Goal: Information Seeking & Learning: Learn about a topic

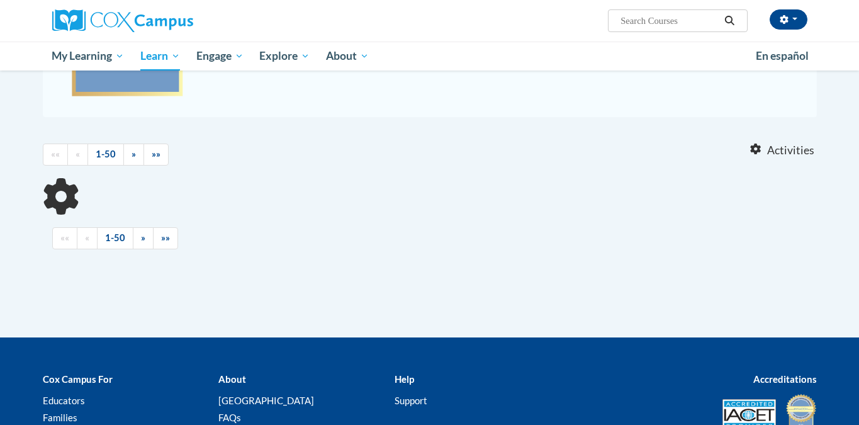
click at [643, 25] on input "Search..." at bounding box center [669, 20] width 101 height 15
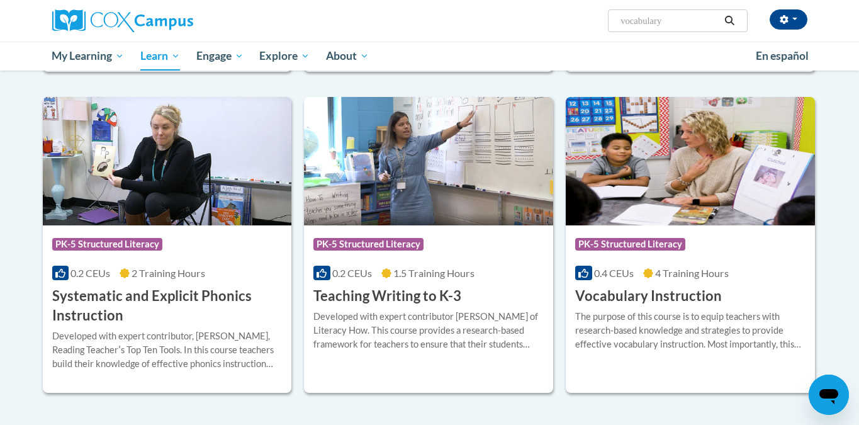
scroll to position [1466, 0]
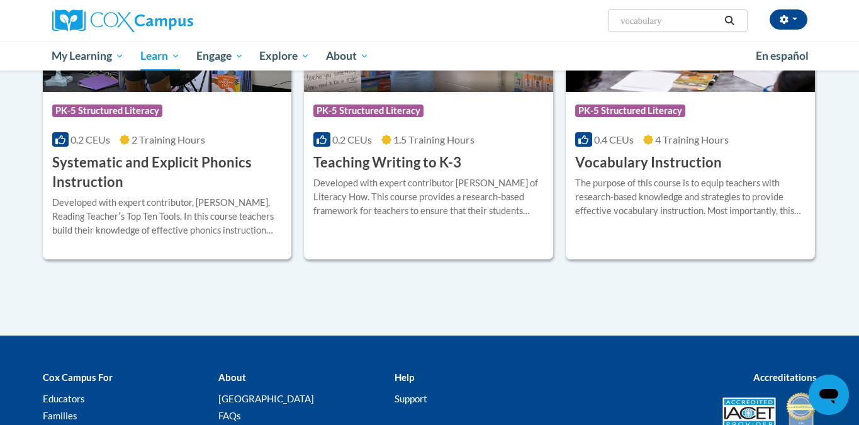
type input "vocabulary"
click at [677, 147] on div "Course Category: PK-5 Structured Literacy 0.4 CEUs 4 Training Hours COURSE Voca…" at bounding box center [689, 132] width 249 height 81
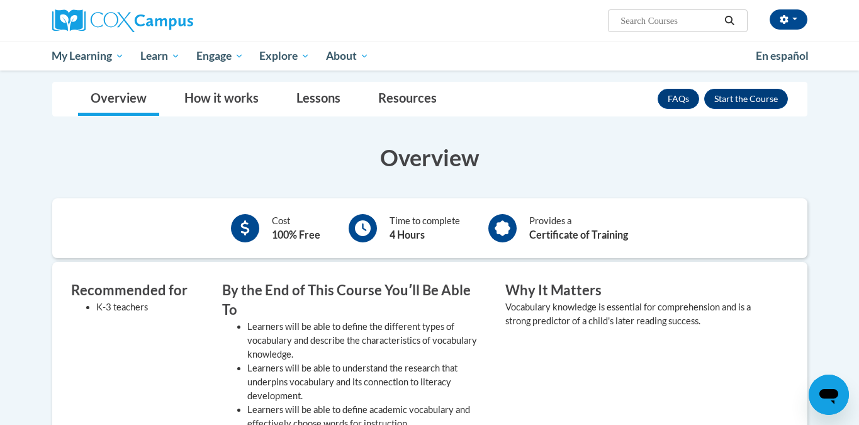
scroll to position [168, 0]
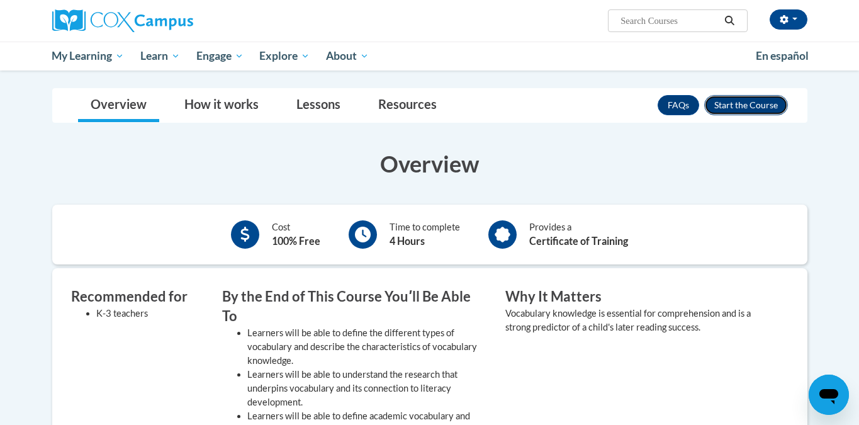
click at [737, 108] on button "Enroll" at bounding box center [746, 105] width 84 height 20
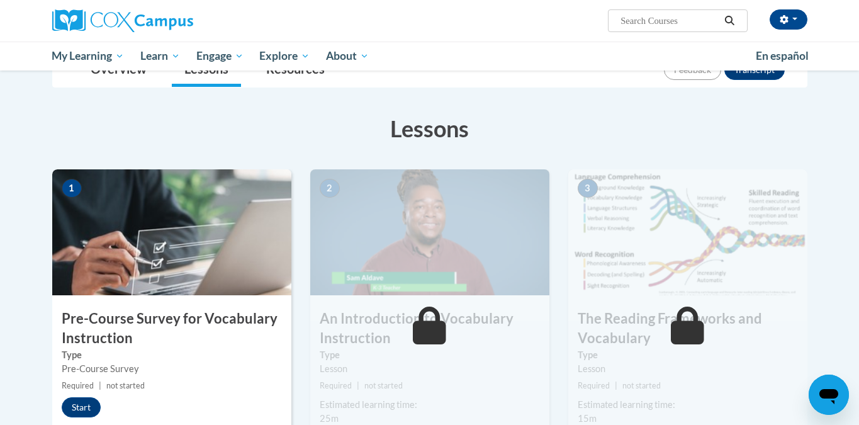
scroll to position [160, 0]
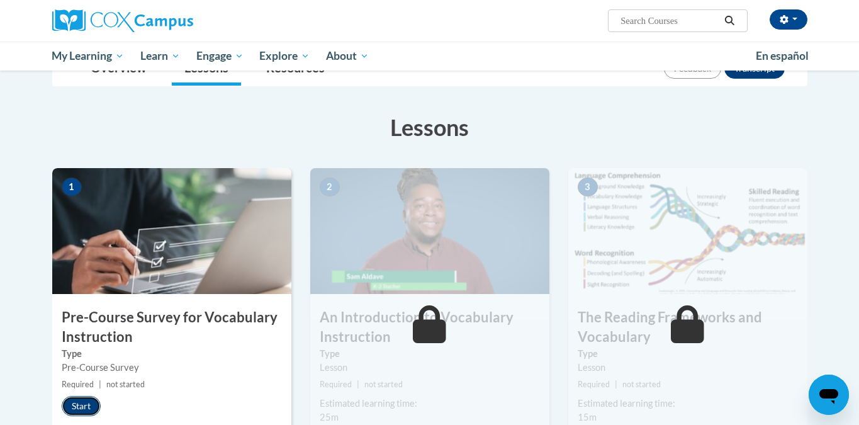
click at [79, 401] on button "Start" at bounding box center [81, 406] width 39 height 20
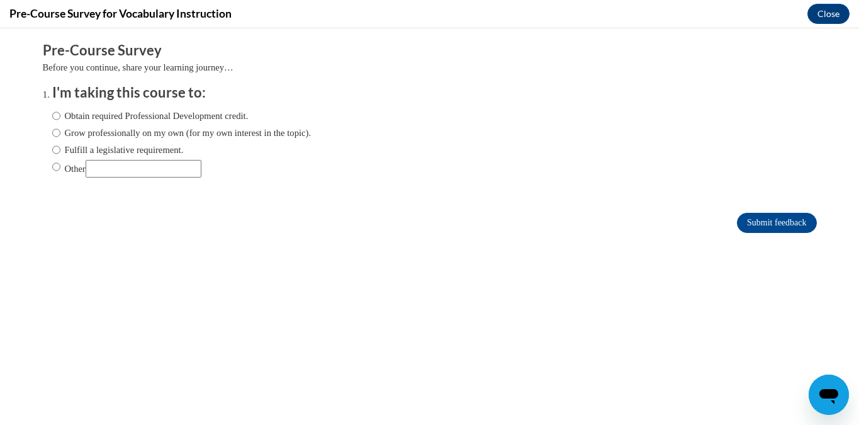
scroll to position [0, 0]
click at [55, 114] on input "Obtain required Professional Development credit." at bounding box center [56, 116] width 8 height 14
radio input "true"
click at [752, 226] on input "Submit feedback" at bounding box center [776, 223] width 79 height 20
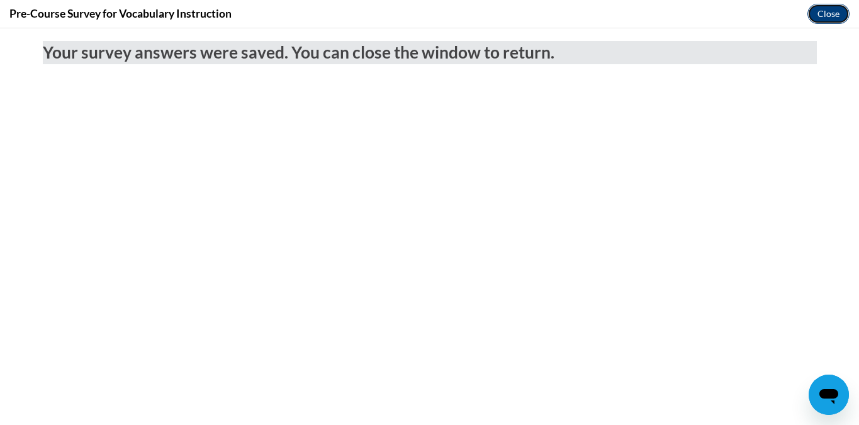
click at [823, 16] on button "Close" at bounding box center [828, 14] width 42 height 20
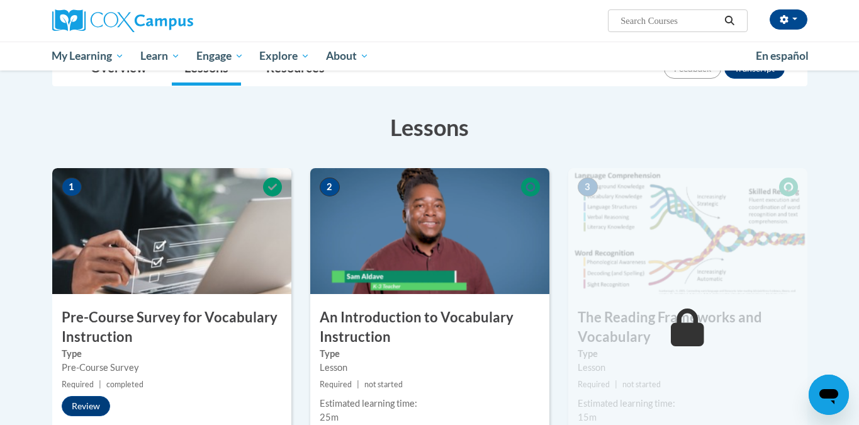
click at [387, 277] on img at bounding box center [429, 231] width 239 height 126
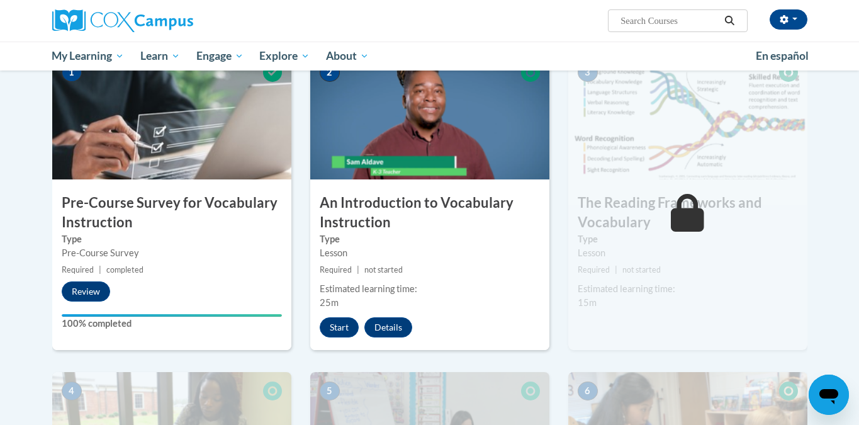
scroll to position [298, 0]
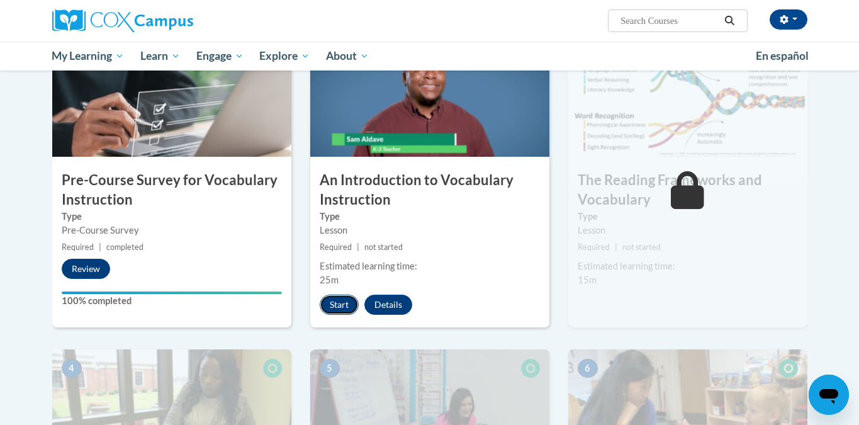
click at [349, 302] on button "Start" at bounding box center [339, 304] width 39 height 20
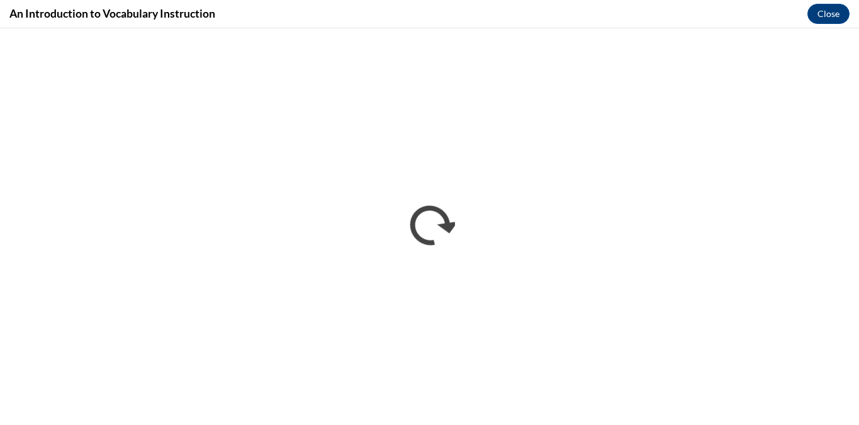
scroll to position [0, 0]
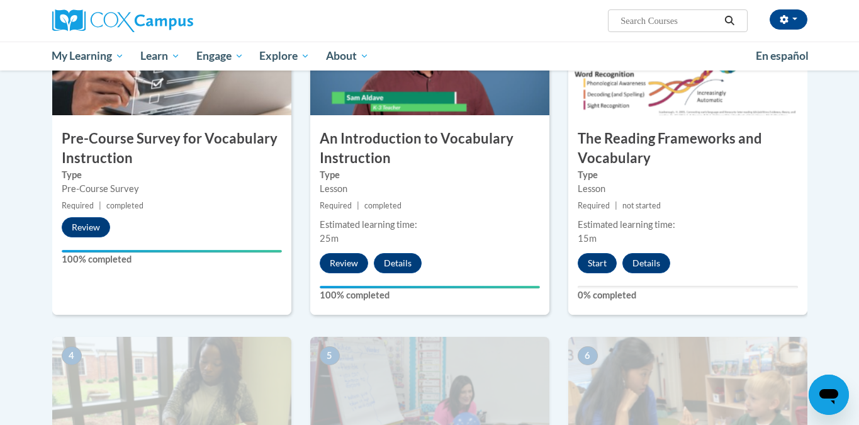
scroll to position [340, 0]
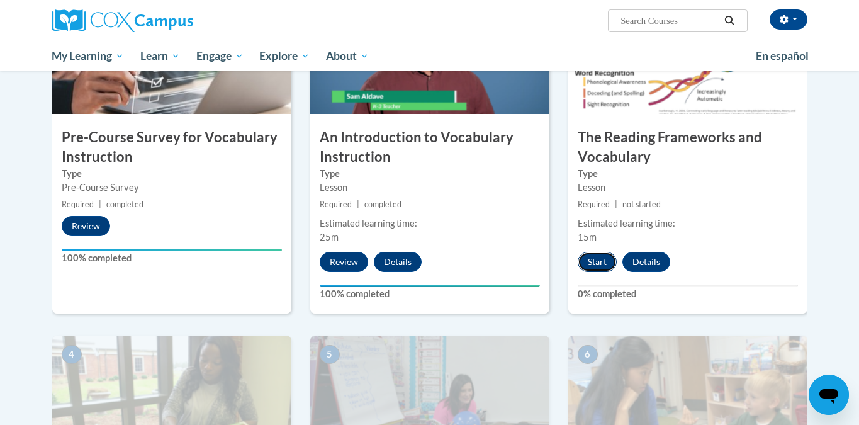
click at [608, 268] on button "Start" at bounding box center [596, 262] width 39 height 20
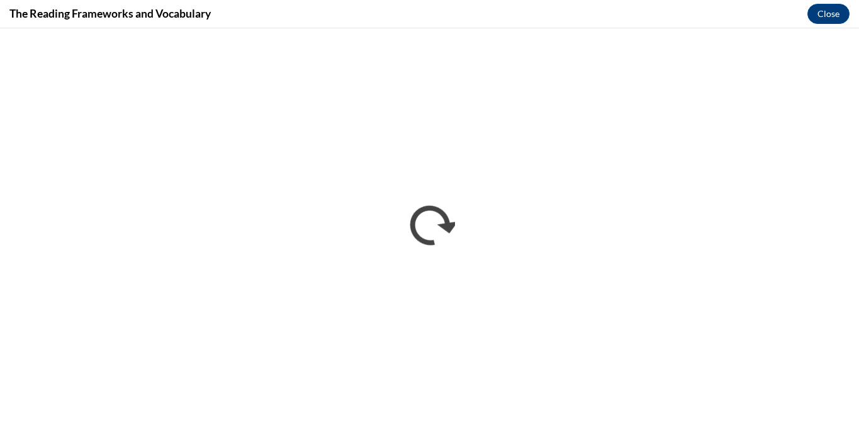
scroll to position [0, 0]
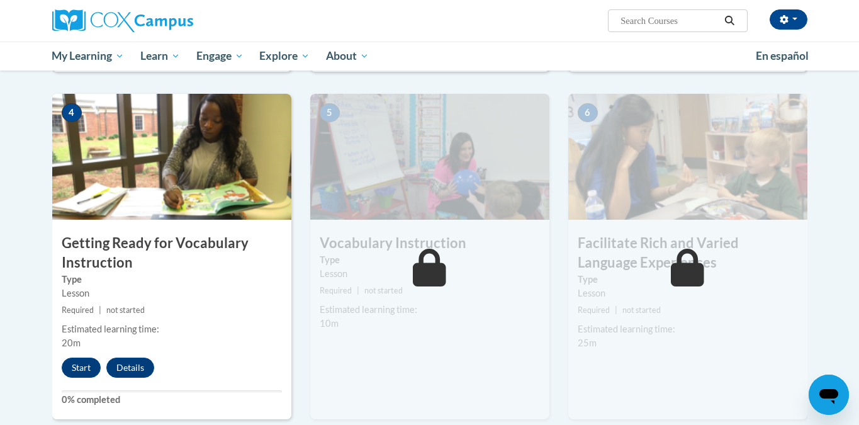
scroll to position [598, 0]
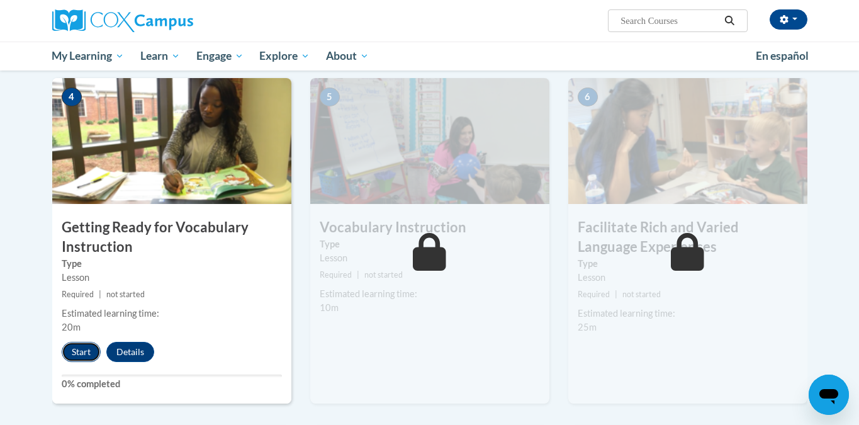
click at [84, 348] on button "Start" at bounding box center [81, 352] width 39 height 20
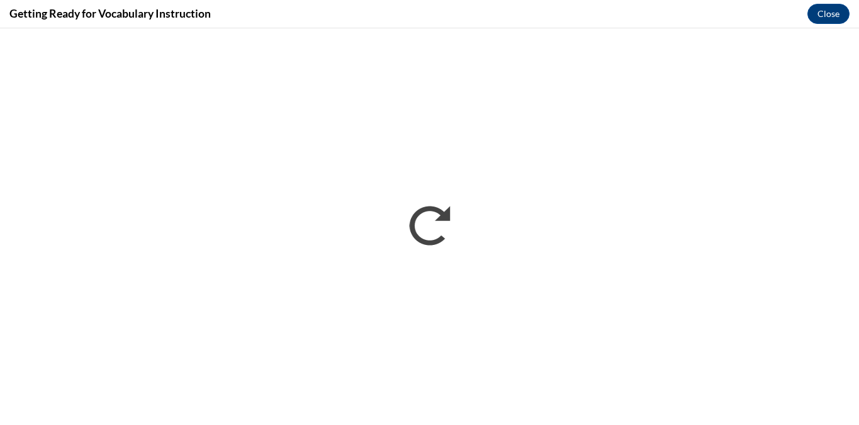
scroll to position [0, 0]
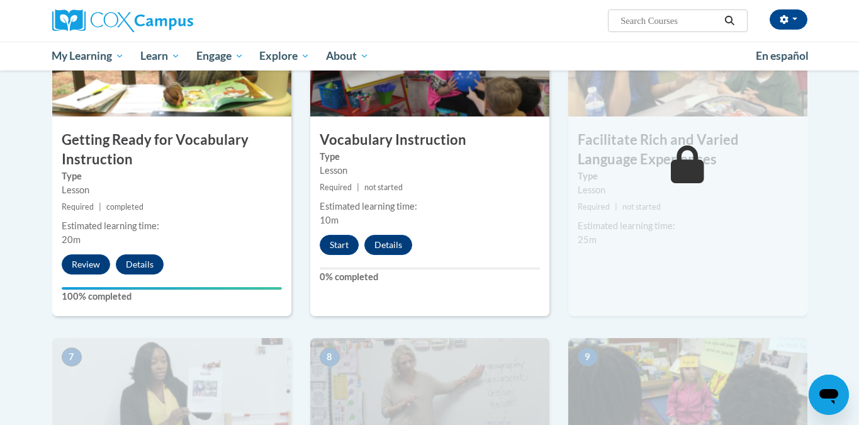
scroll to position [686, 0]
click at [340, 243] on button "Start" at bounding box center [339, 244] width 39 height 20
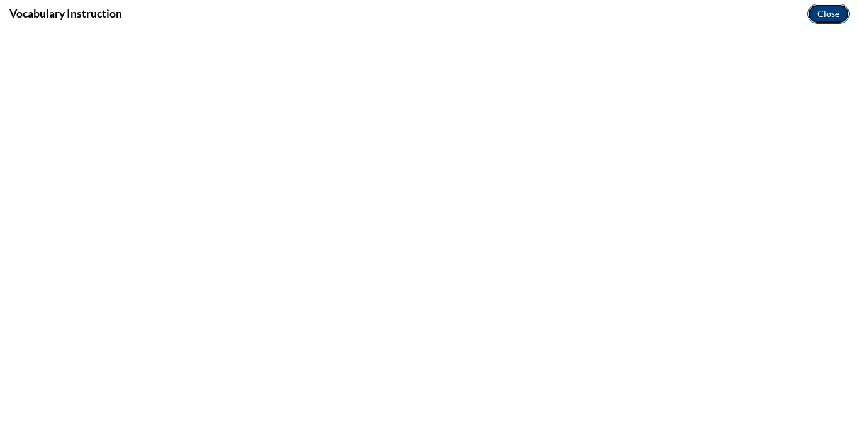
click at [846, 18] on button "Close" at bounding box center [828, 14] width 42 height 20
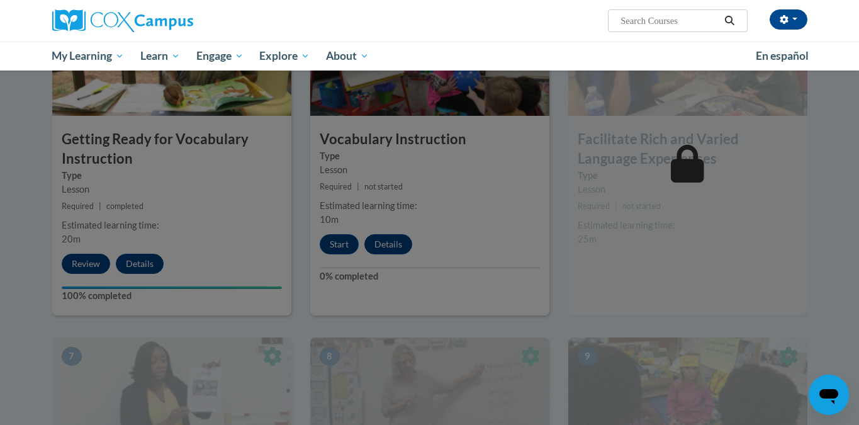
click at [330, 250] on div at bounding box center [429, 212] width 859 height 425
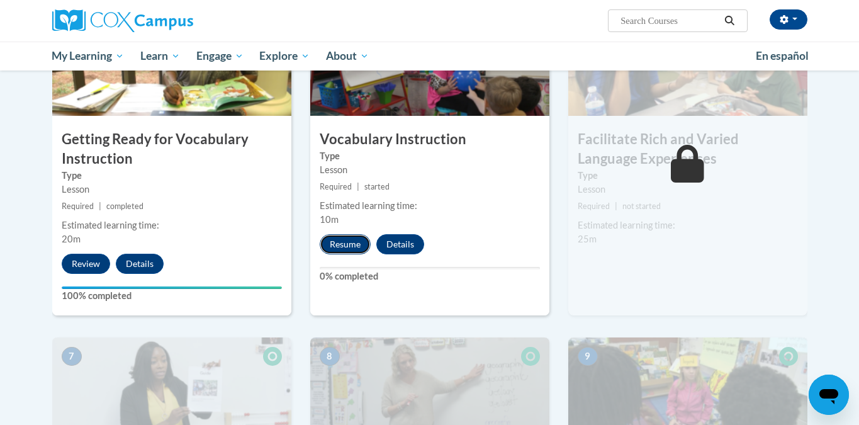
click at [338, 245] on button "Resume" at bounding box center [345, 244] width 51 height 20
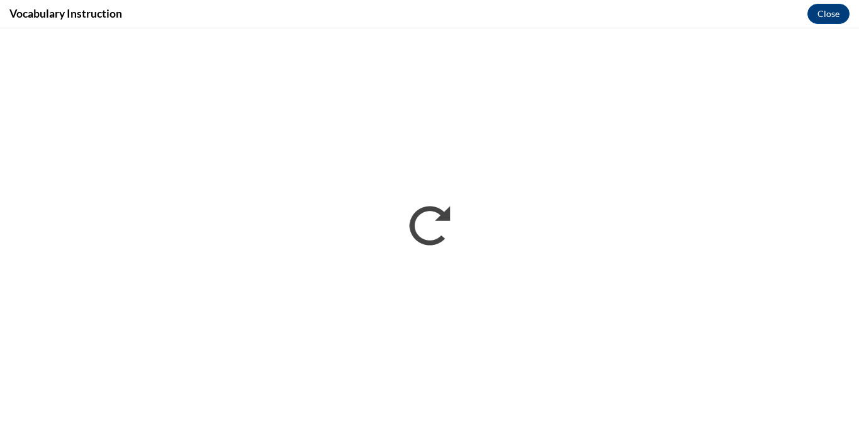
scroll to position [0, 0]
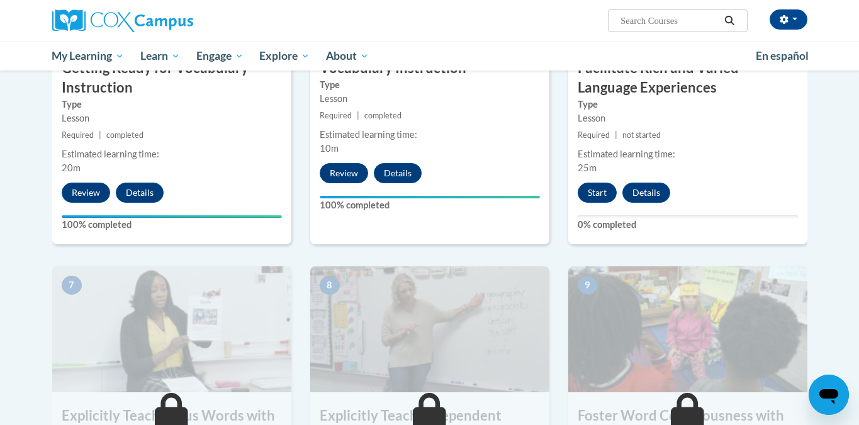
scroll to position [770, 0]
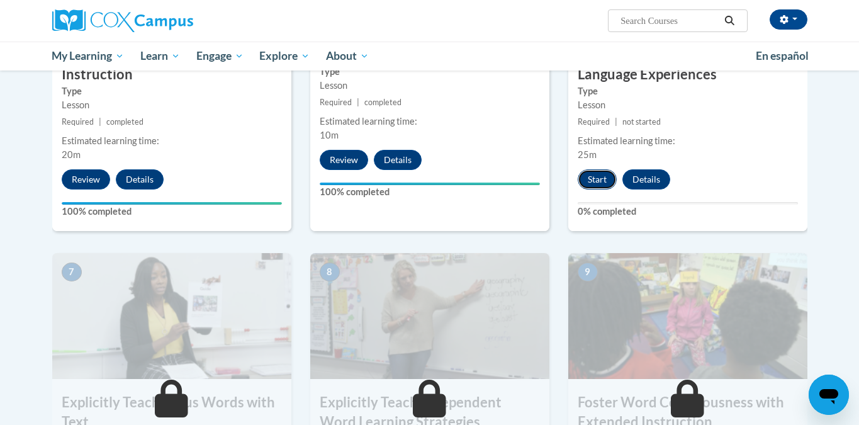
click at [605, 179] on button "Start" at bounding box center [596, 179] width 39 height 20
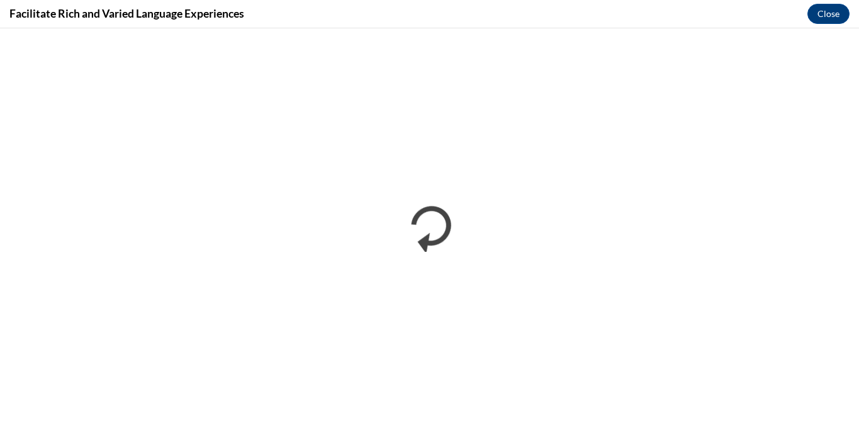
scroll to position [0, 0]
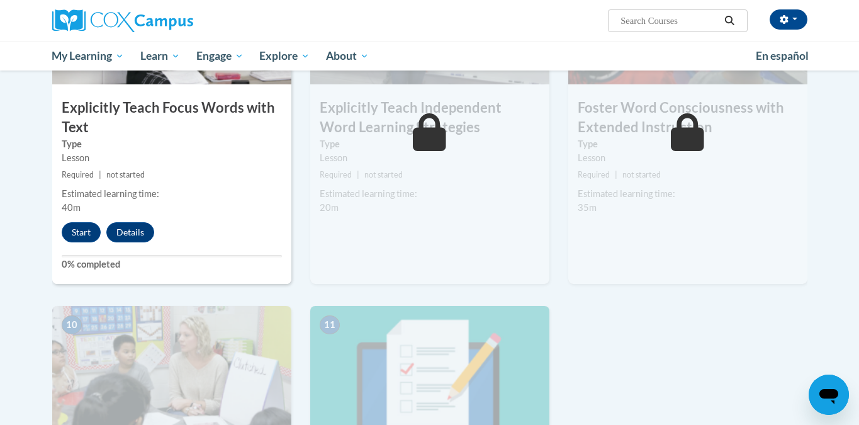
scroll to position [1067, 0]
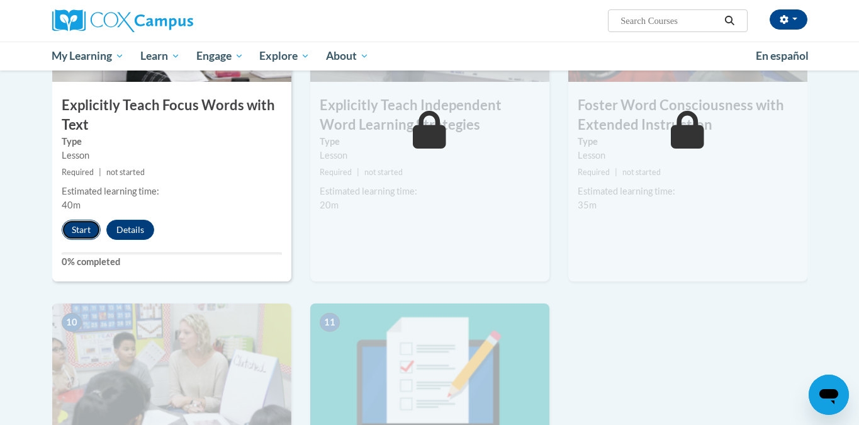
click at [84, 231] on button "Start" at bounding box center [81, 230] width 39 height 20
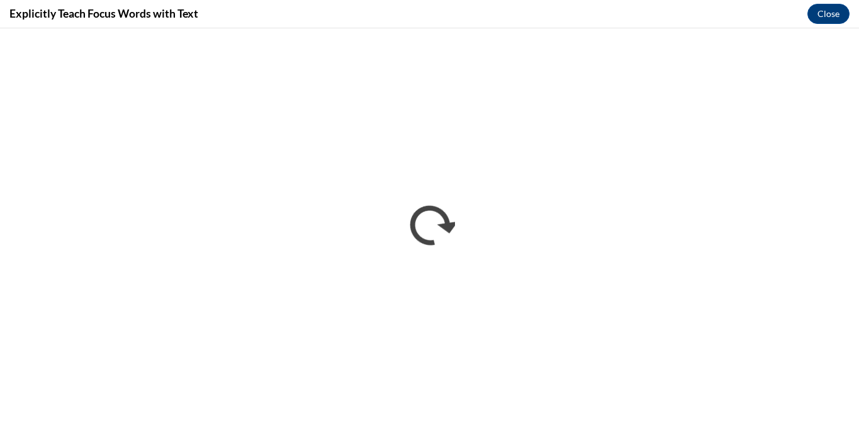
scroll to position [0, 0]
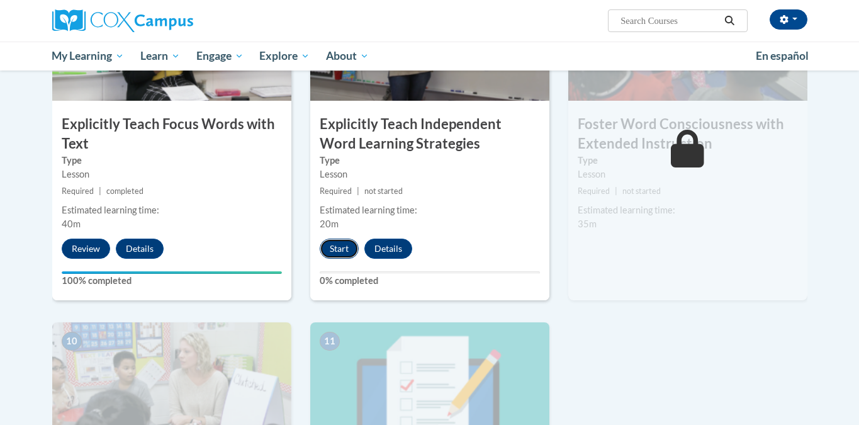
click at [335, 250] on button "Start" at bounding box center [339, 248] width 39 height 20
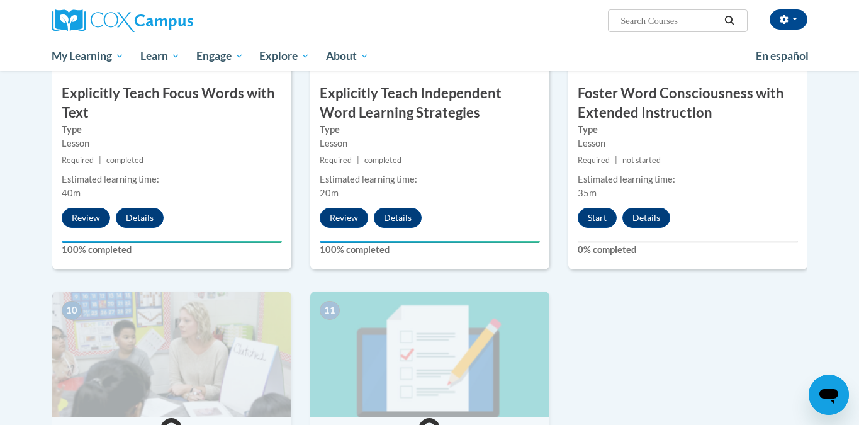
scroll to position [1080, 0]
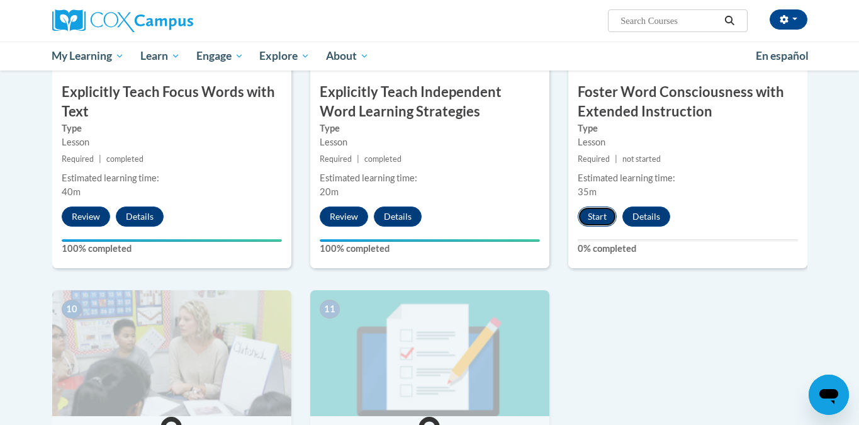
click at [599, 220] on button "Start" at bounding box center [596, 216] width 39 height 20
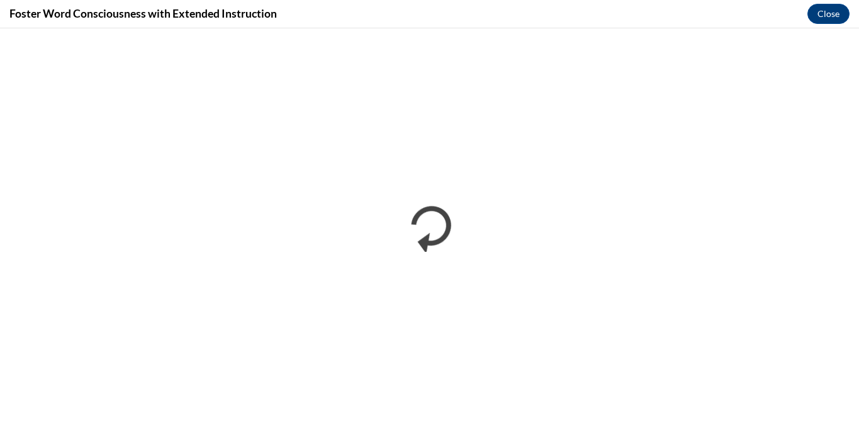
scroll to position [0, 0]
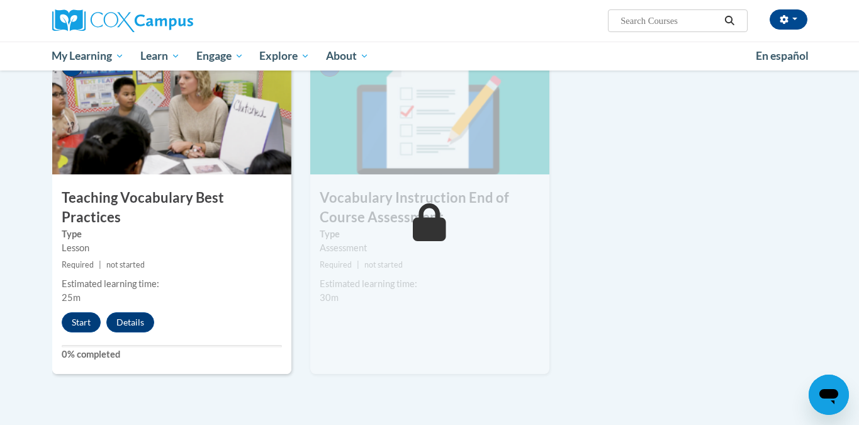
scroll to position [1320, 0]
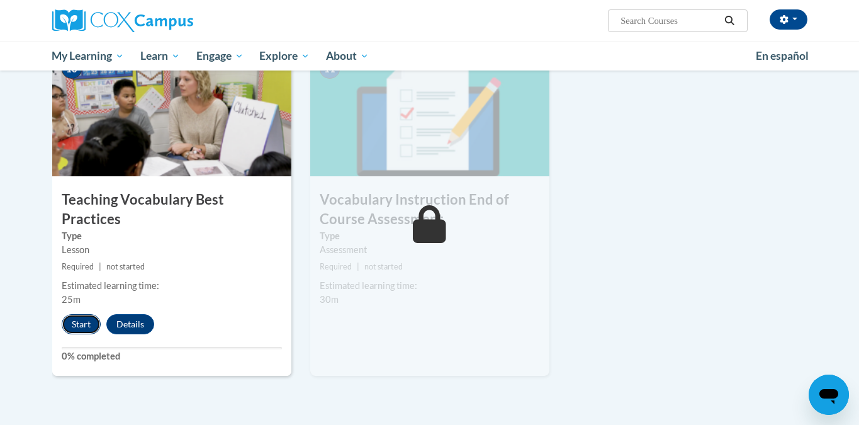
click at [81, 314] on button "Start" at bounding box center [81, 324] width 39 height 20
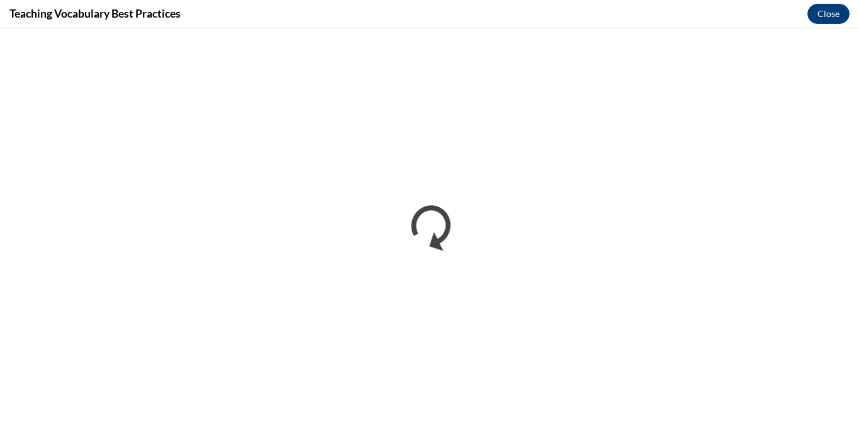
scroll to position [0, 0]
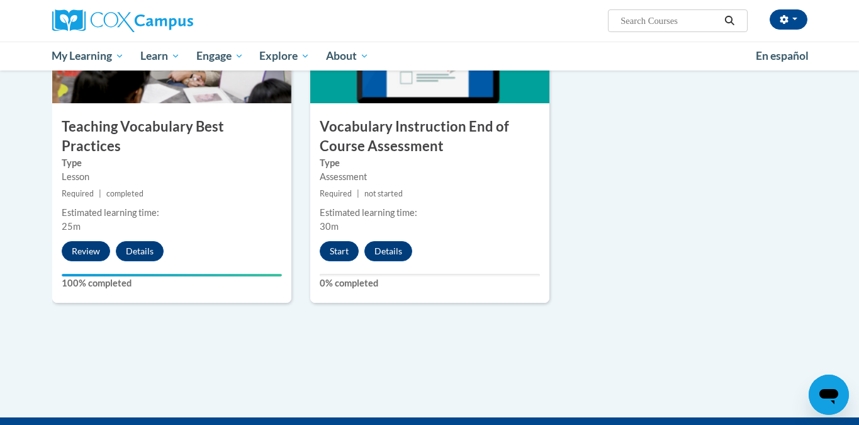
scroll to position [1400, 0]
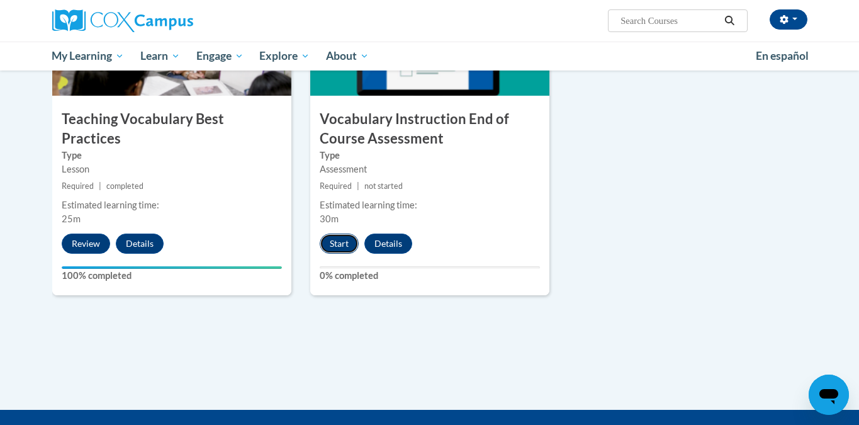
click at [335, 246] on button "Start" at bounding box center [339, 243] width 39 height 20
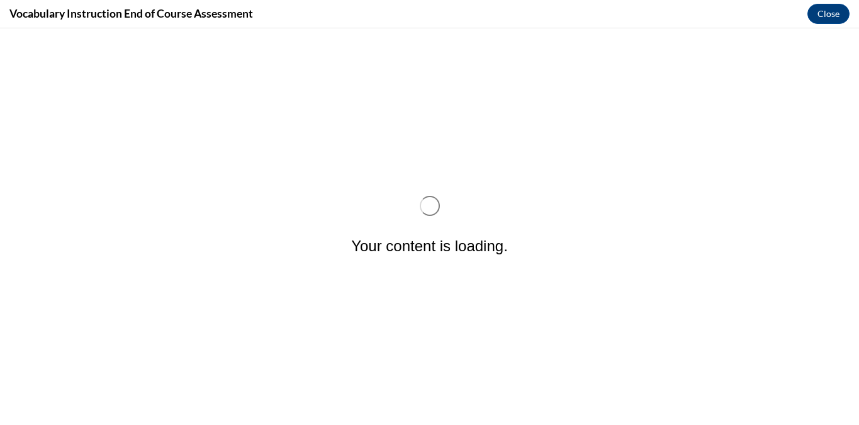
scroll to position [0, 0]
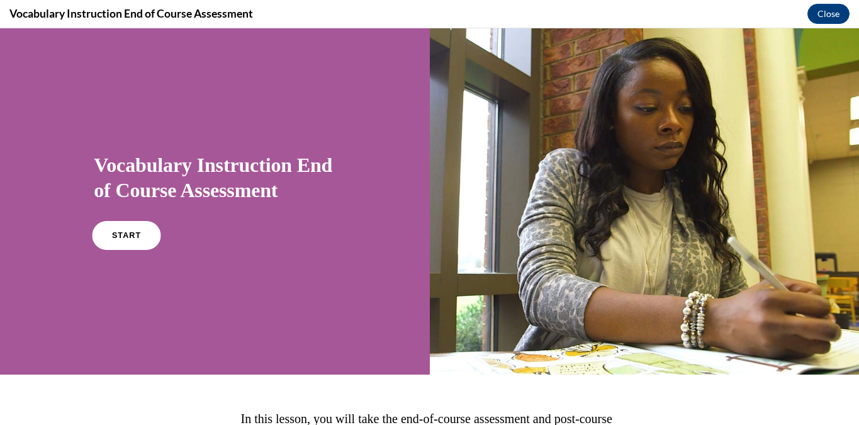
click at [136, 228] on link "START" at bounding box center [126, 235] width 69 height 29
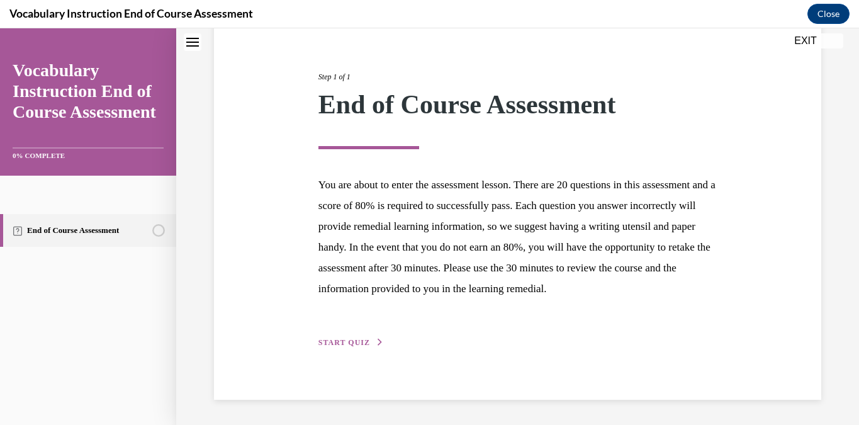
scroll to position [153, 0]
click at [352, 348] on button "START QUIZ" at bounding box center [350, 342] width 65 height 11
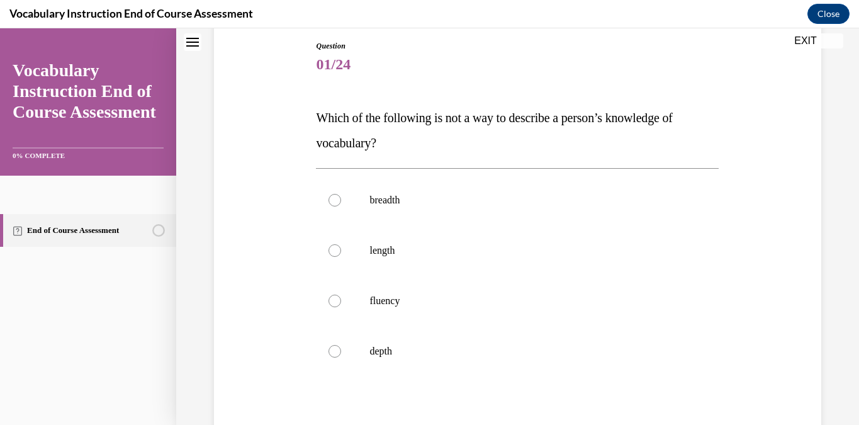
scroll to position [135, 0]
click at [332, 262] on label "length" at bounding box center [517, 250] width 403 height 50
click at [332, 256] on input "length" at bounding box center [334, 249] width 13 height 13
radio input "true"
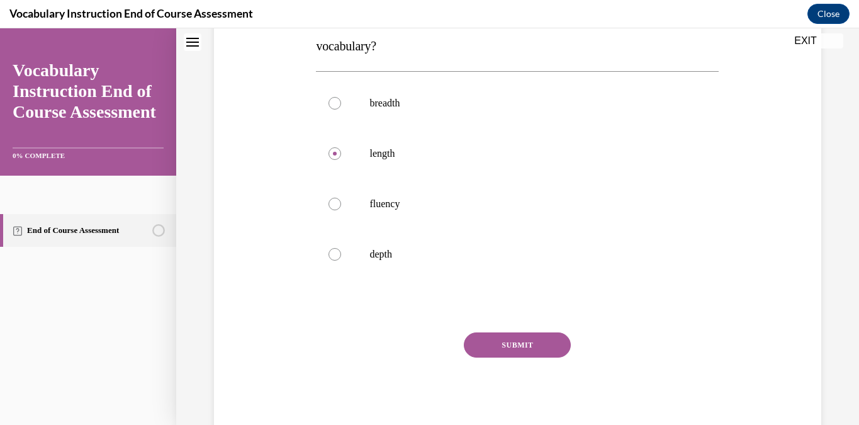
click at [534, 340] on button "SUBMIT" at bounding box center [517, 344] width 107 height 25
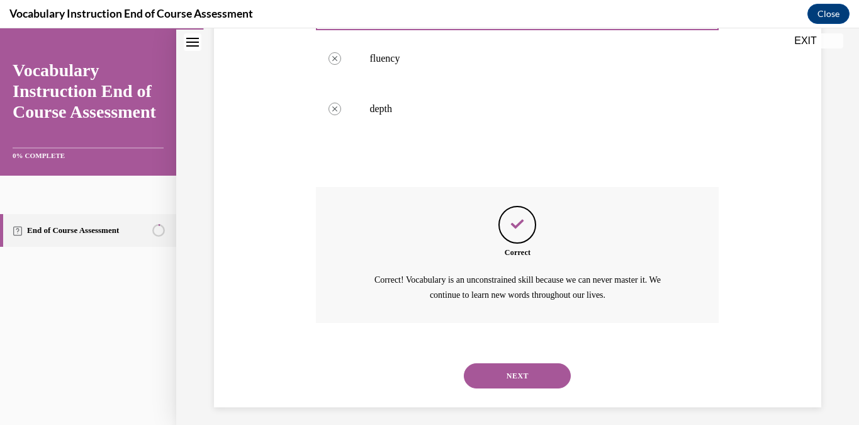
scroll to position [384, 0]
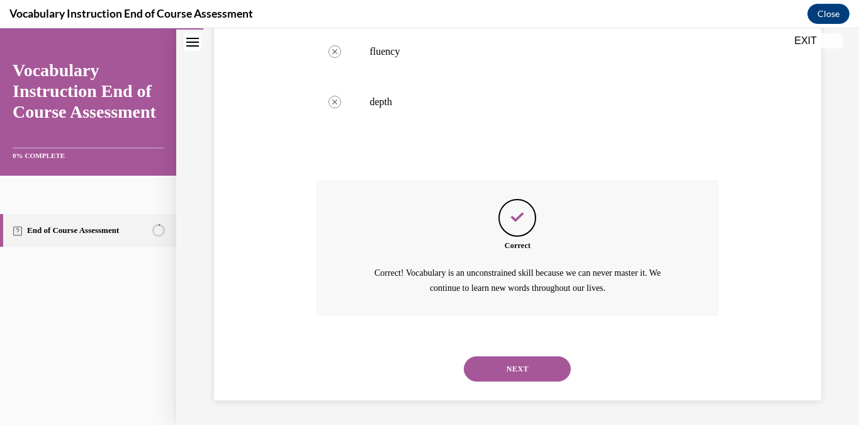
click at [519, 364] on button "NEXT" at bounding box center [517, 368] width 107 height 25
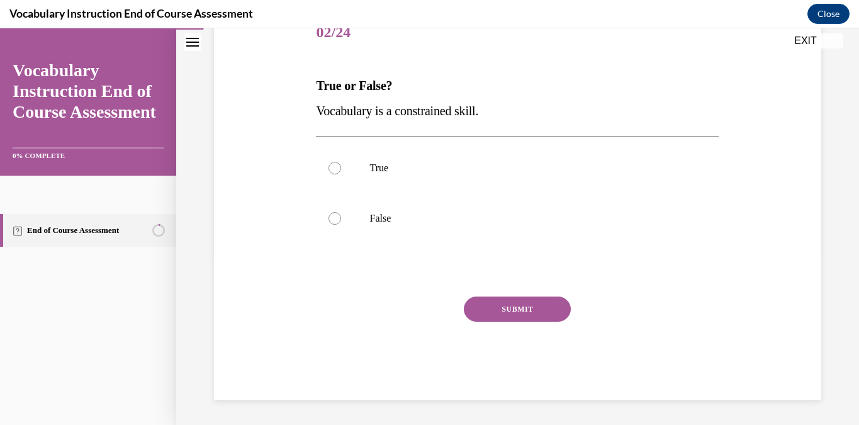
scroll to position [140, 0]
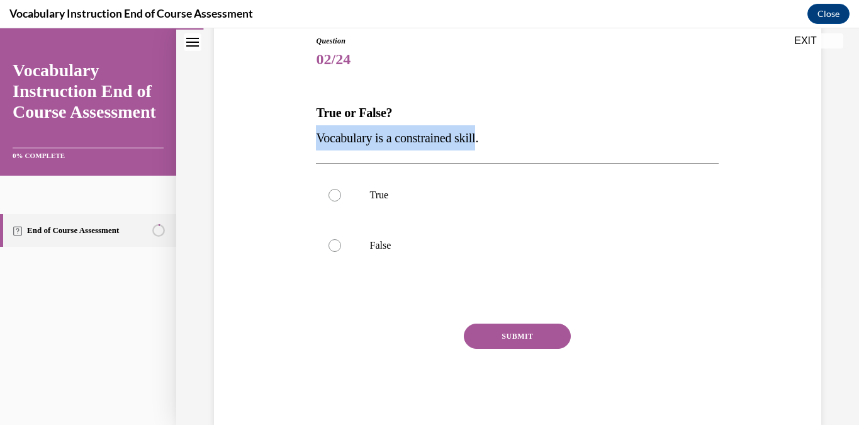
drag, startPoint x: 486, startPoint y: 136, endPoint x: 305, endPoint y: 133, distance: 180.6
click at [305, 133] on div "Question 02/24 True or False? Vocabulary is a constrained skill. True False Inc…" at bounding box center [517, 211] width 613 height 429
copy span "Vocabulary is a constrained skill"
click at [415, 247] on p "False" at bounding box center [528, 245] width 318 height 13
click at [341, 247] on input "False" at bounding box center [334, 245] width 13 height 13
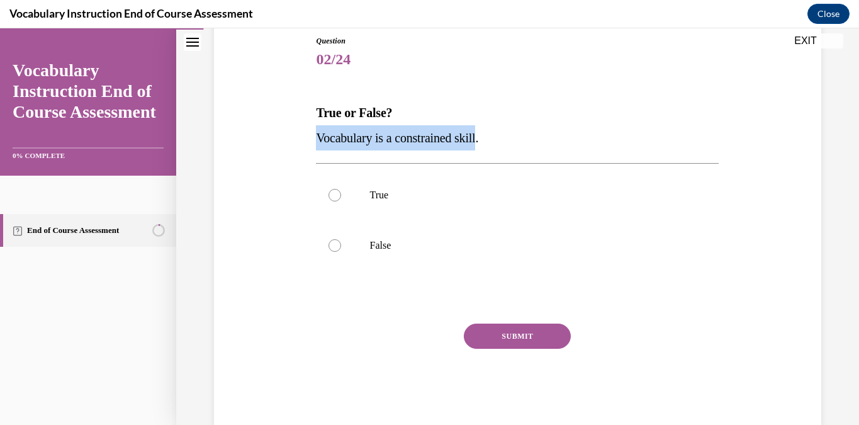
radio input "true"
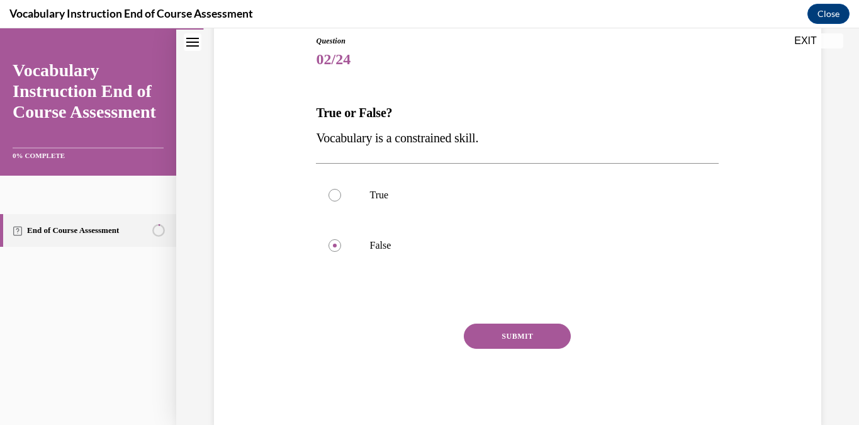
click at [521, 338] on button "SUBMIT" at bounding box center [517, 335] width 107 height 25
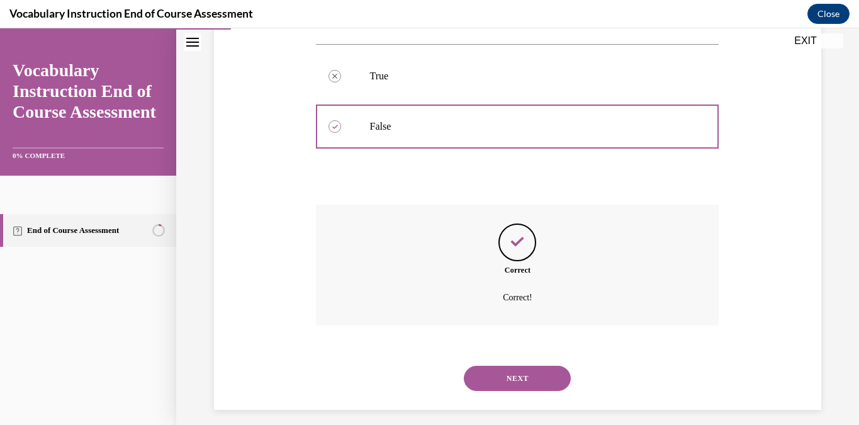
scroll to position [269, 0]
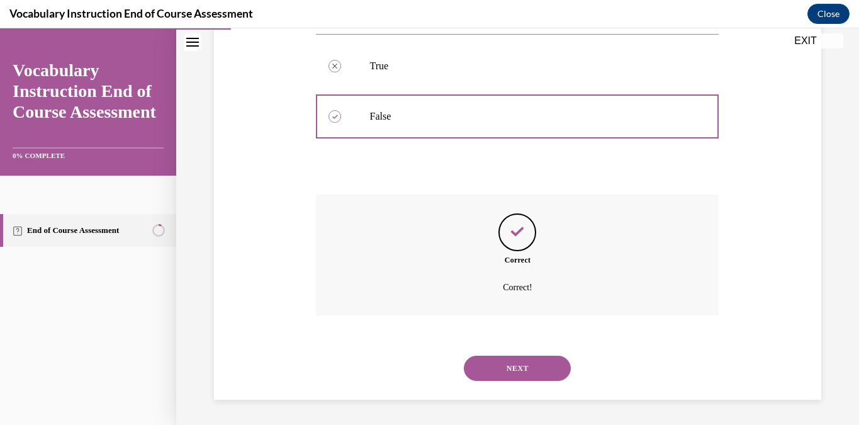
click at [526, 369] on button "NEXT" at bounding box center [517, 367] width 107 height 25
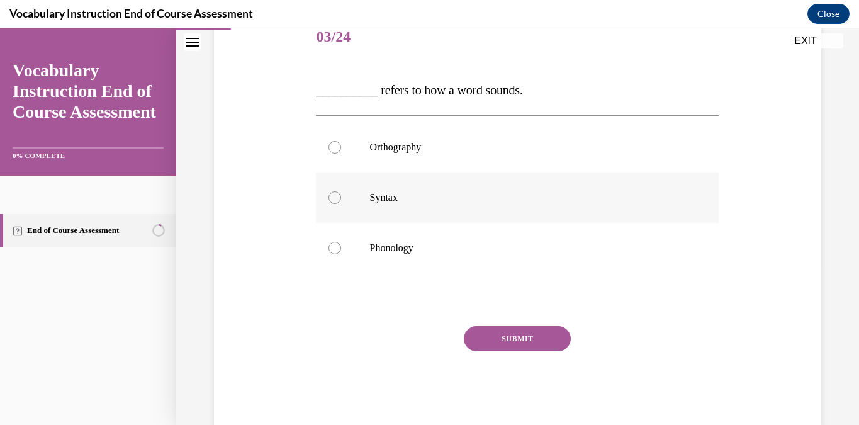
scroll to position [161, 0]
click at [401, 240] on label "Phonology" at bounding box center [517, 249] width 403 height 50
click at [341, 243] on input "Phonology" at bounding box center [334, 249] width 13 height 13
radio input "true"
click at [536, 345] on button "SUBMIT" at bounding box center [517, 339] width 107 height 25
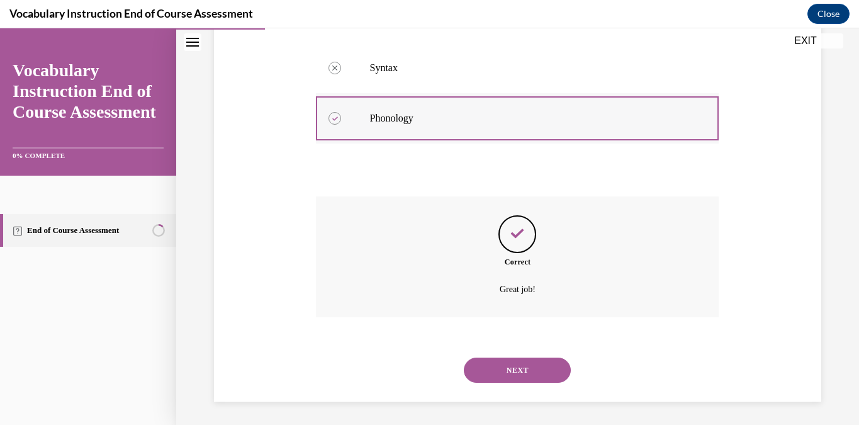
scroll to position [294, 0]
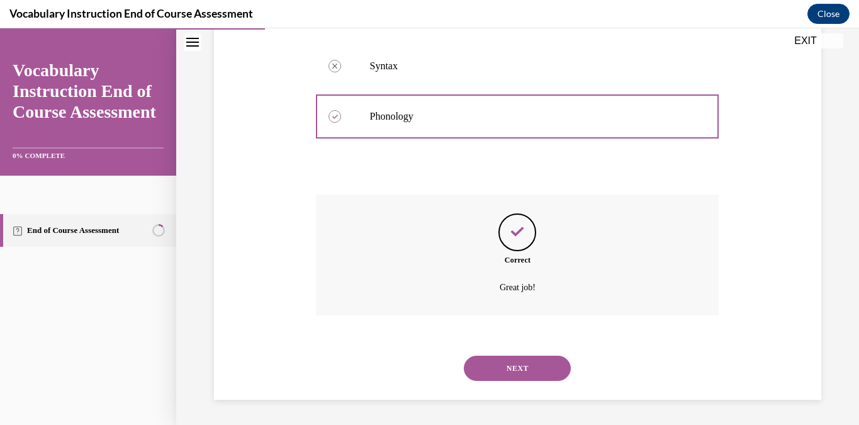
click at [535, 364] on button "NEXT" at bounding box center [517, 367] width 107 height 25
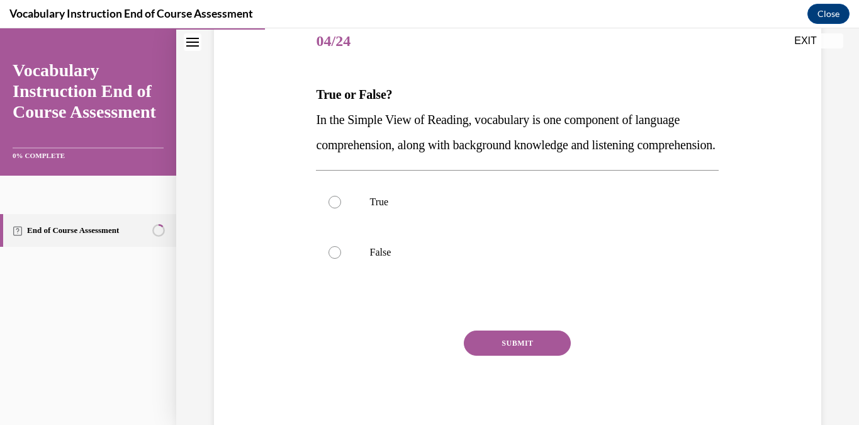
scroll to position [164, 0]
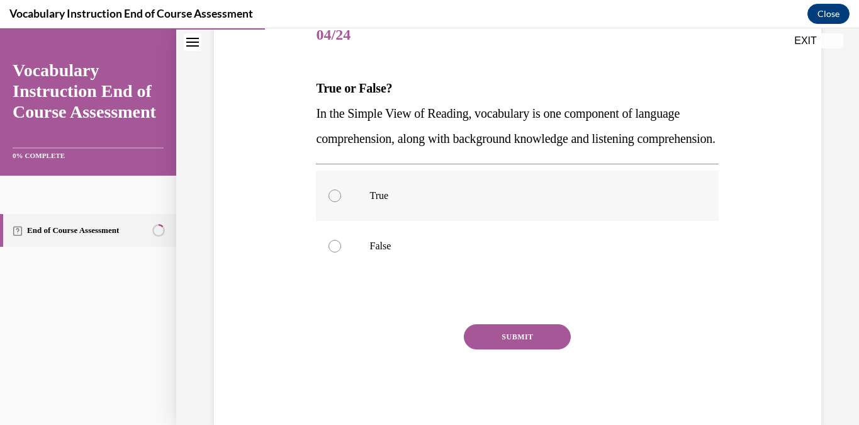
click at [351, 214] on label "True" at bounding box center [517, 195] width 403 height 50
click at [341, 202] on input "True" at bounding box center [334, 195] width 13 height 13
radio input "true"
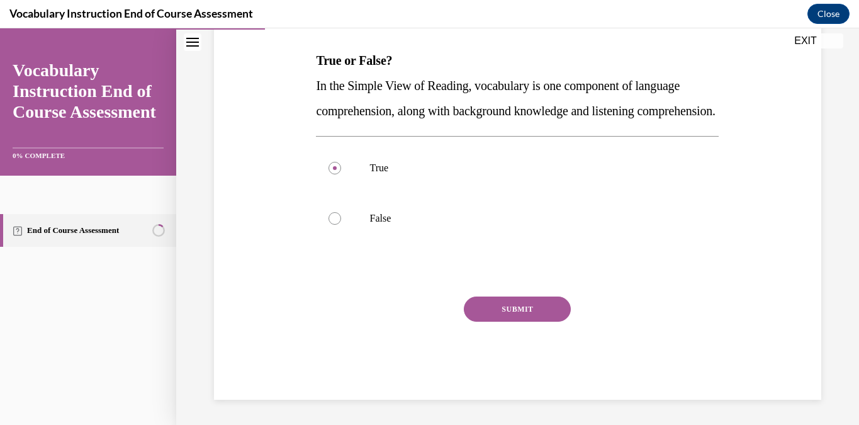
click at [521, 321] on button "SUBMIT" at bounding box center [517, 308] width 107 height 25
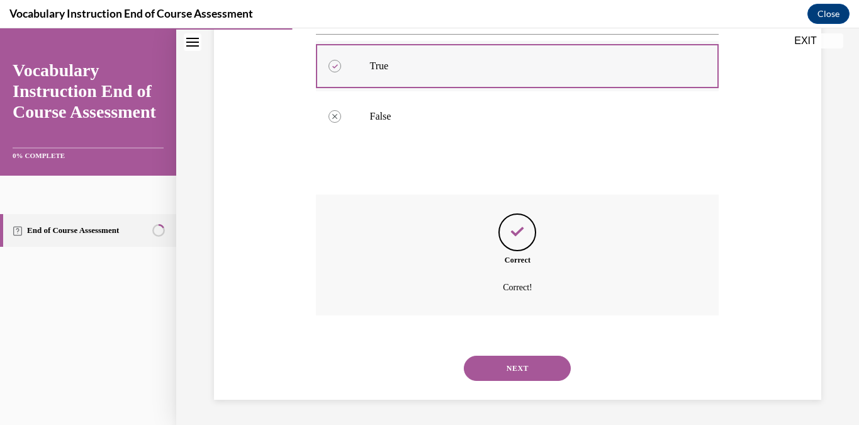
scroll to position [319, 0]
click at [526, 360] on button "NEXT" at bounding box center [517, 367] width 107 height 25
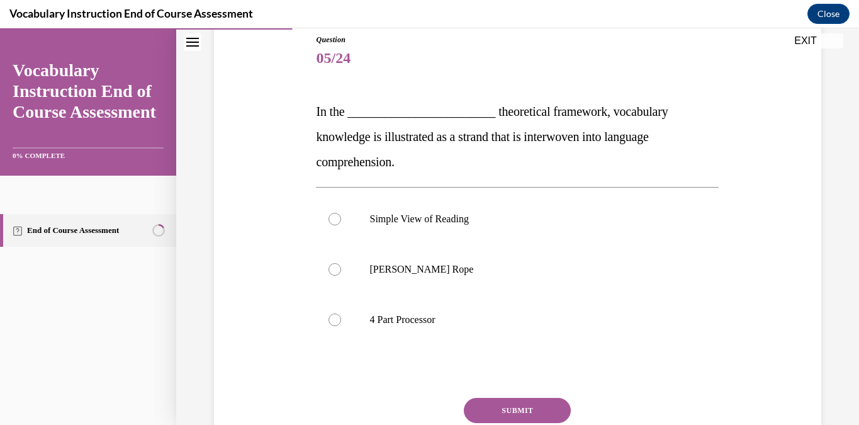
scroll to position [148, 0]
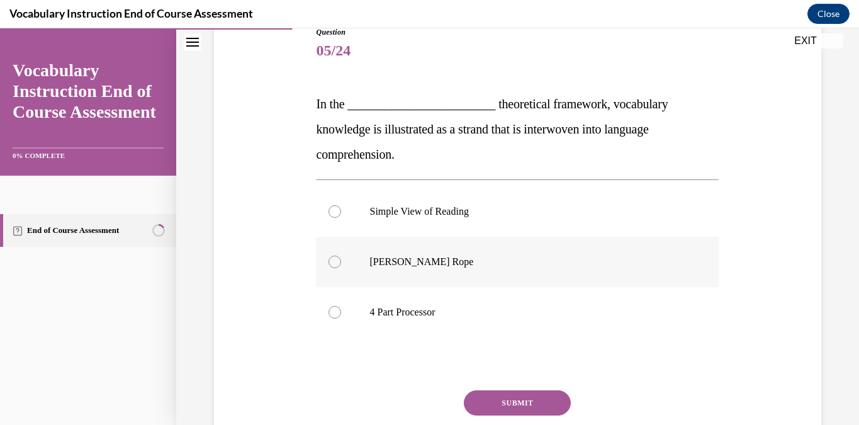
click at [407, 264] on p "Scarborough's Rope" at bounding box center [528, 261] width 318 height 13
click at [341, 264] on input "Scarborough's Rope" at bounding box center [334, 261] width 13 height 13
radio input "true"
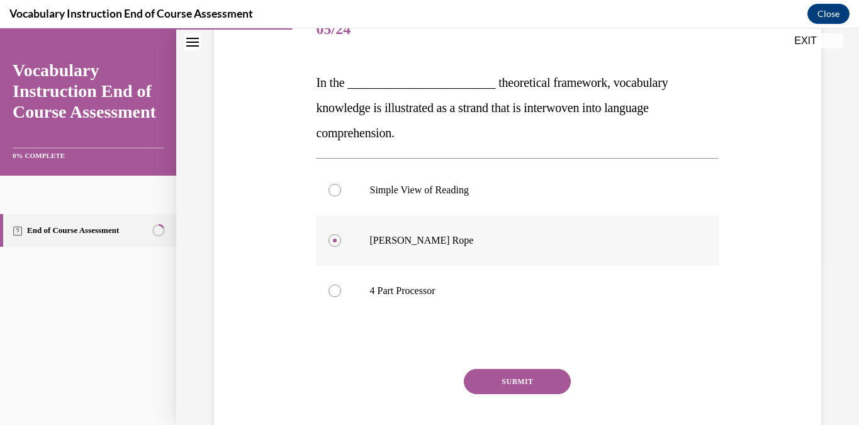
scroll to position [174, 0]
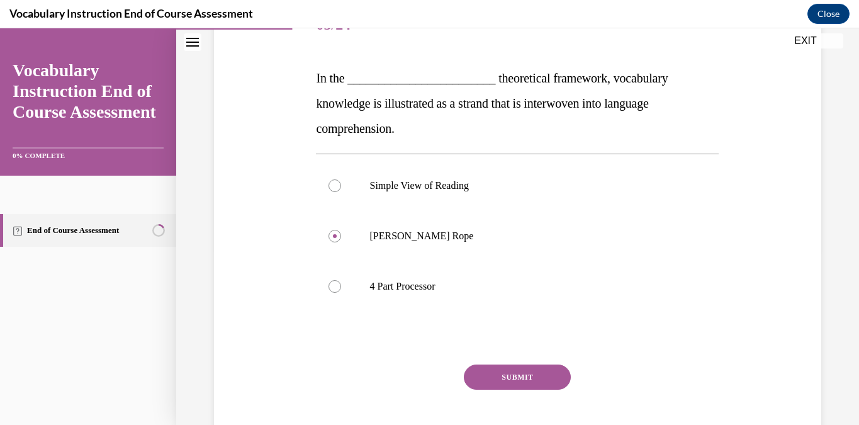
click at [521, 372] on button "SUBMIT" at bounding box center [517, 376] width 107 height 25
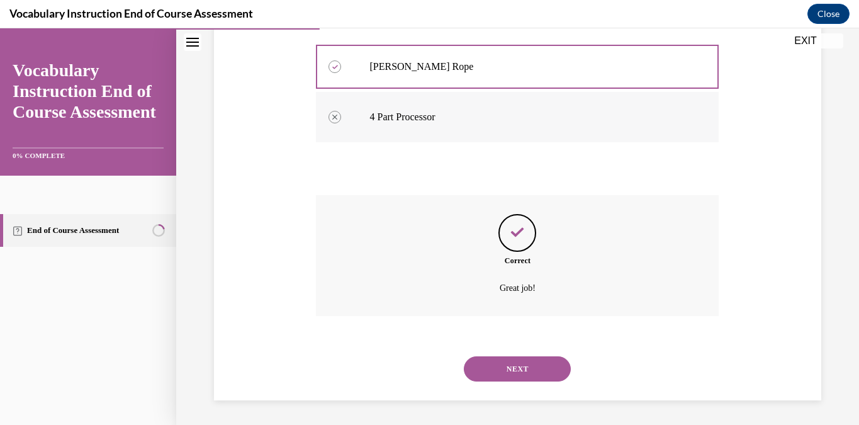
scroll to position [344, 0]
click at [540, 373] on button "NEXT" at bounding box center [517, 367] width 107 height 25
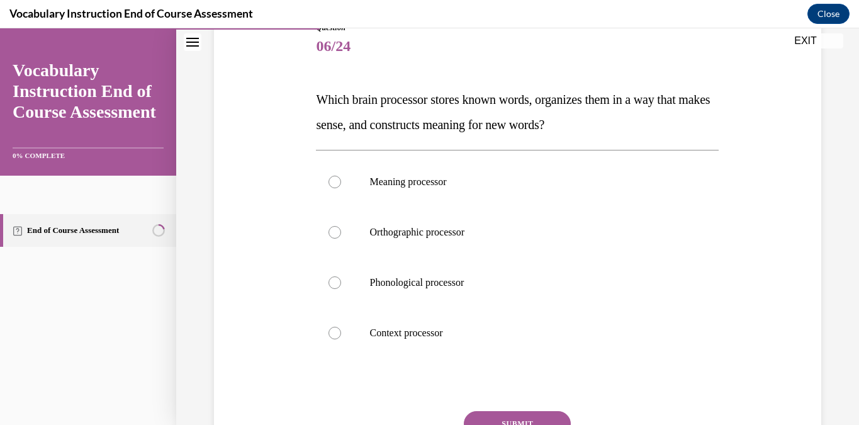
scroll to position [164, 0]
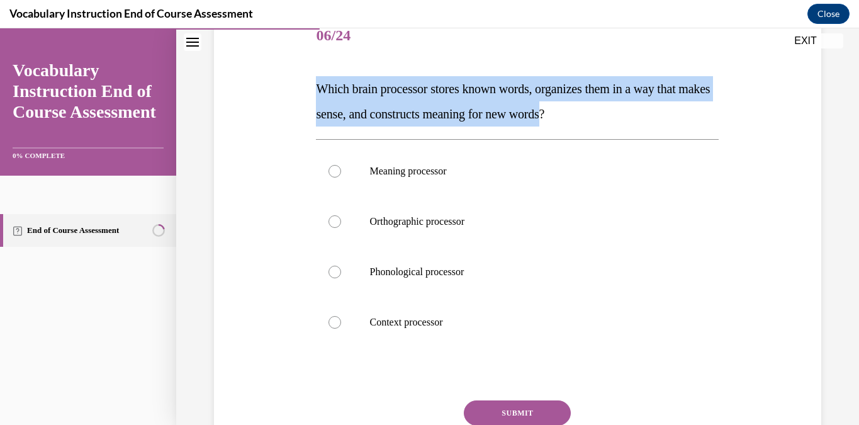
drag, startPoint x: 598, startPoint y: 116, endPoint x: 320, endPoint y: 65, distance: 282.7
click at [320, 65] on div "Question 06/24 Which brain processor stores known words, organizes them in a wa…" at bounding box center [517, 257] width 403 height 492
copy span "Which brain processor stores known words, organizes them in a way that makes se…"
click at [391, 174] on p "Meaning processor" at bounding box center [528, 171] width 318 height 13
click at [341, 174] on input "Meaning processor" at bounding box center [334, 171] width 13 height 13
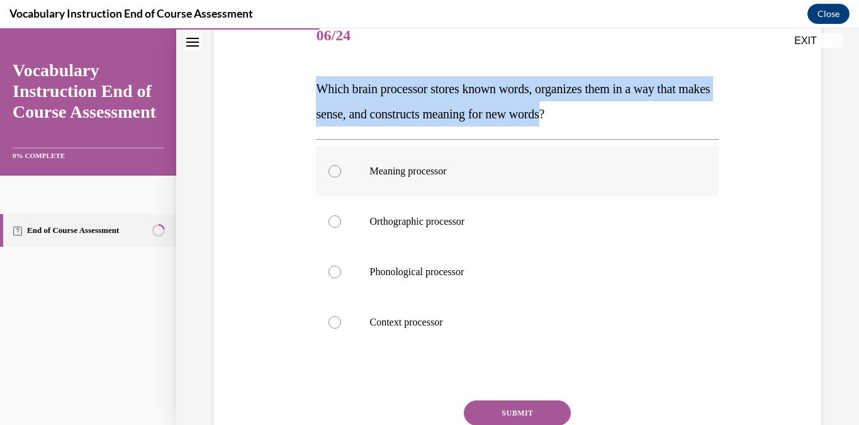
radio input "true"
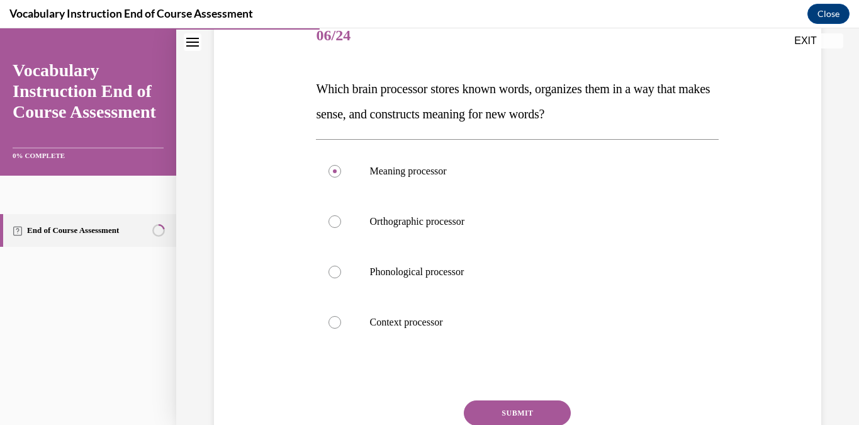
click at [523, 411] on button "SUBMIT" at bounding box center [517, 412] width 107 height 25
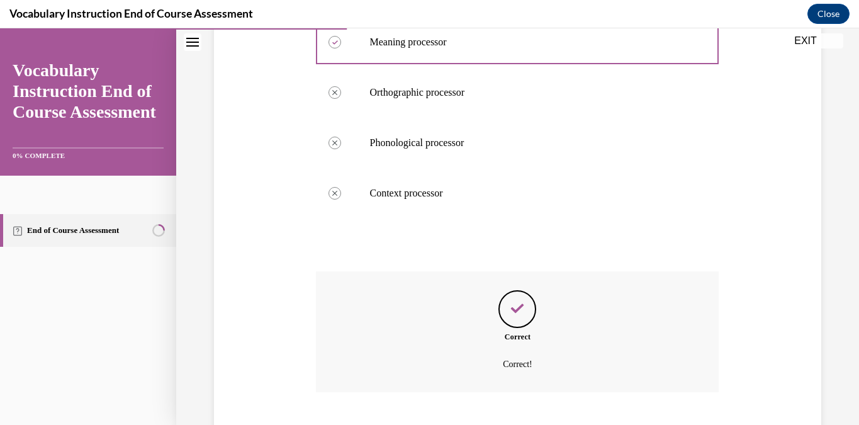
scroll to position [369, 0]
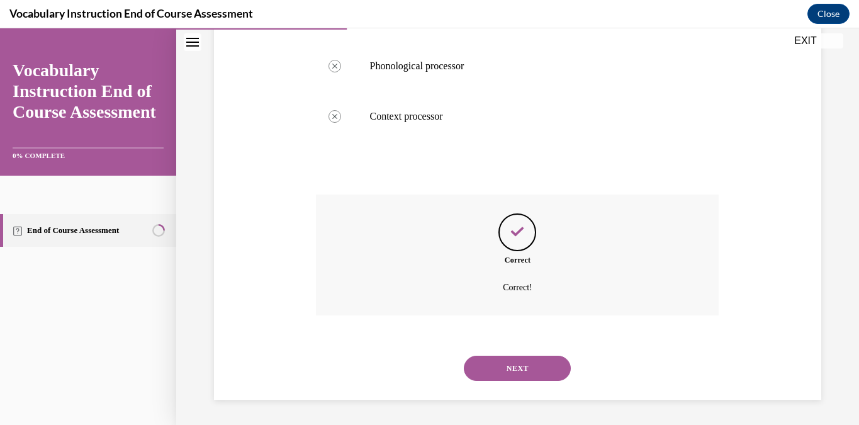
click at [532, 374] on button "NEXT" at bounding box center [517, 367] width 107 height 25
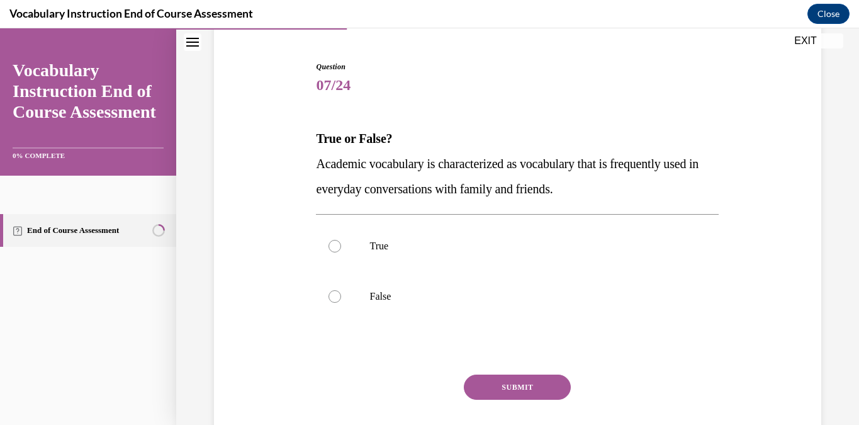
scroll to position [136, 0]
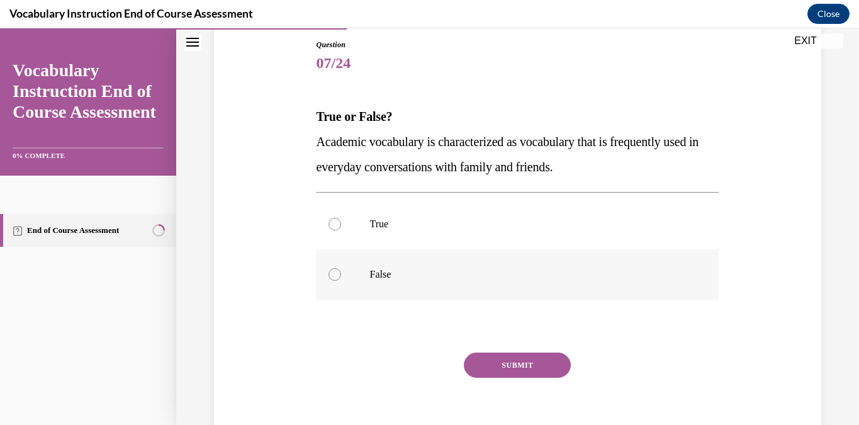
click at [382, 275] on p "False" at bounding box center [528, 274] width 318 height 13
click at [341, 275] on input "False" at bounding box center [334, 274] width 13 height 13
radio input "true"
click at [529, 364] on button "SUBMIT" at bounding box center [517, 364] width 107 height 25
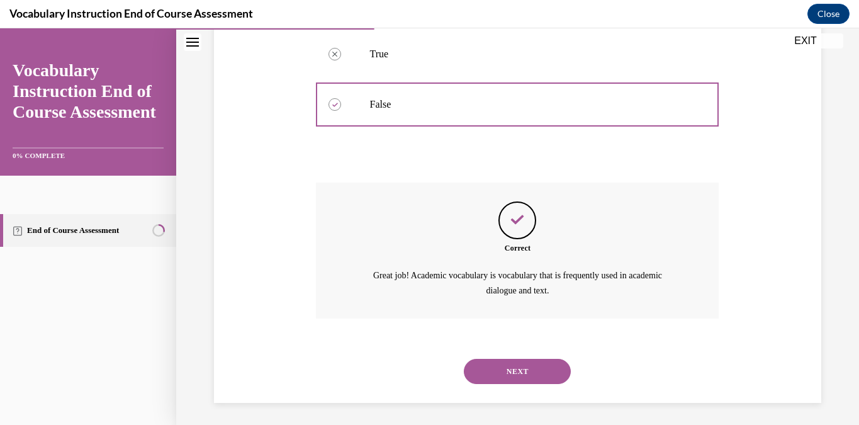
scroll to position [308, 0]
click at [540, 375] on button "NEXT" at bounding box center [517, 368] width 107 height 25
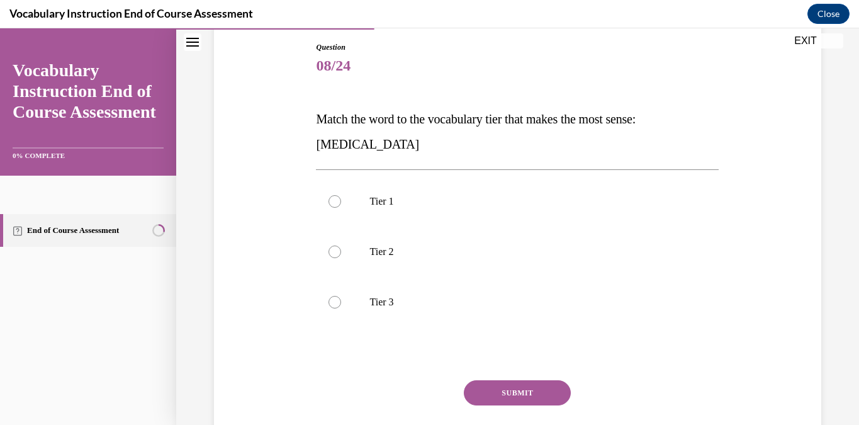
scroll to position [134, 0]
drag, startPoint x: 381, startPoint y: 142, endPoint x: 306, endPoint y: 141, distance: 75.5
click at [306, 141] on div "Question 08/24 Match the word to the vocabulary tier that makes the most sense:…" at bounding box center [517, 242] width 613 height 479
copy span "anaphylaxis"
click at [359, 282] on label "Tier 3" at bounding box center [517, 301] width 403 height 50
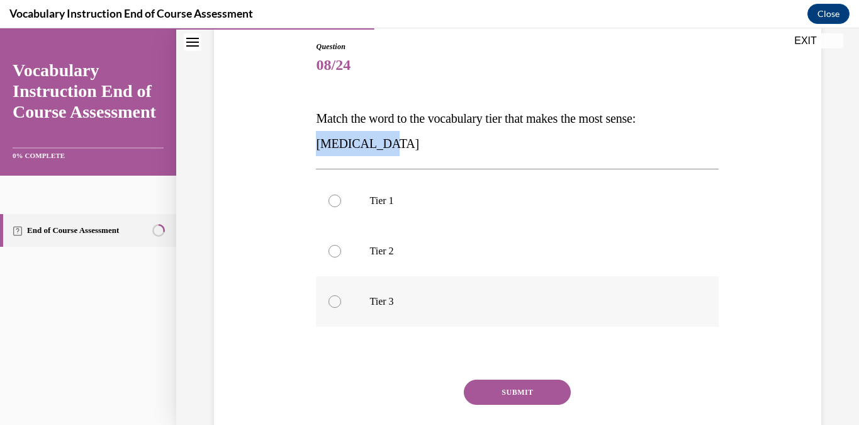
click at [341, 295] on input "Tier 3" at bounding box center [334, 301] width 13 height 13
radio input "true"
drag, startPoint x: 550, startPoint y: 399, endPoint x: 499, endPoint y: 362, distance: 62.5
click at [550, 399] on button "SUBMIT" at bounding box center [517, 391] width 107 height 25
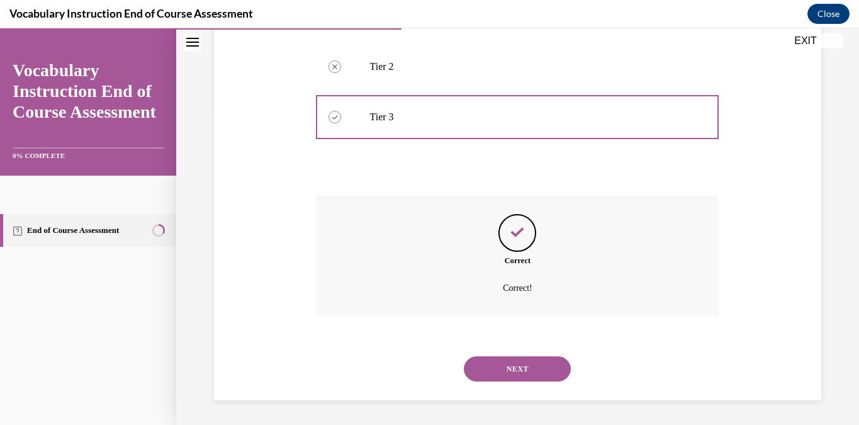
scroll to position [319, 0]
click at [528, 369] on button "NEXT" at bounding box center [517, 367] width 107 height 25
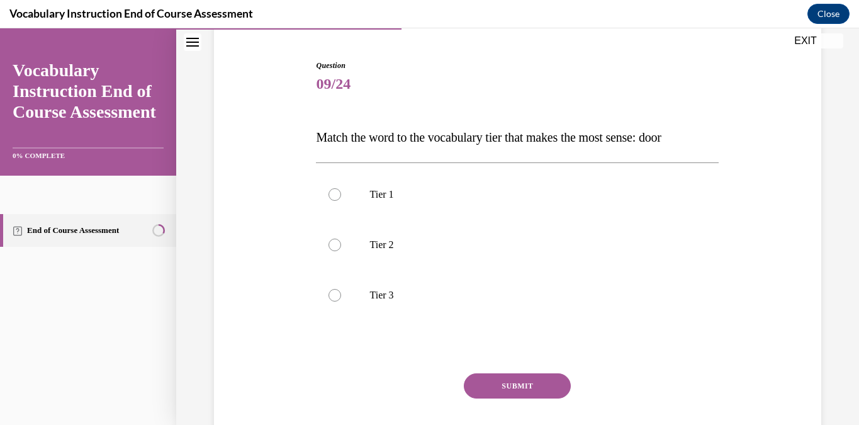
scroll to position [116, 0]
click at [377, 195] on p "Tier 1" at bounding box center [528, 193] width 318 height 13
click at [341, 195] on input "Tier 1" at bounding box center [334, 193] width 13 height 13
radio input "true"
click at [416, 194] on p "Tier 1" at bounding box center [528, 193] width 318 height 13
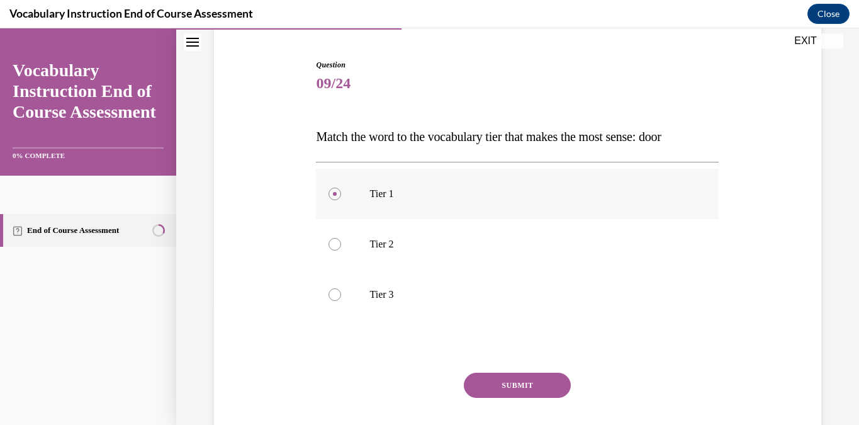
click at [341, 194] on input "Tier 1" at bounding box center [334, 193] width 13 height 13
click at [525, 377] on button "SUBMIT" at bounding box center [517, 384] width 107 height 25
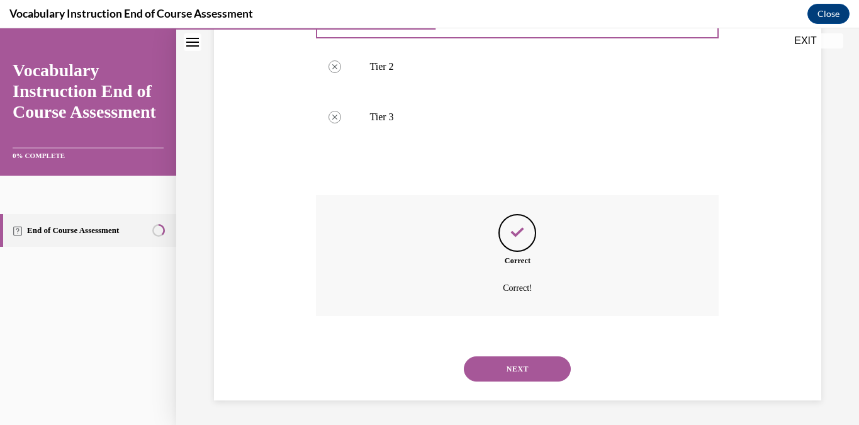
scroll to position [294, 0]
click at [520, 370] on button "NEXT" at bounding box center [517, 367] width 107 height 25
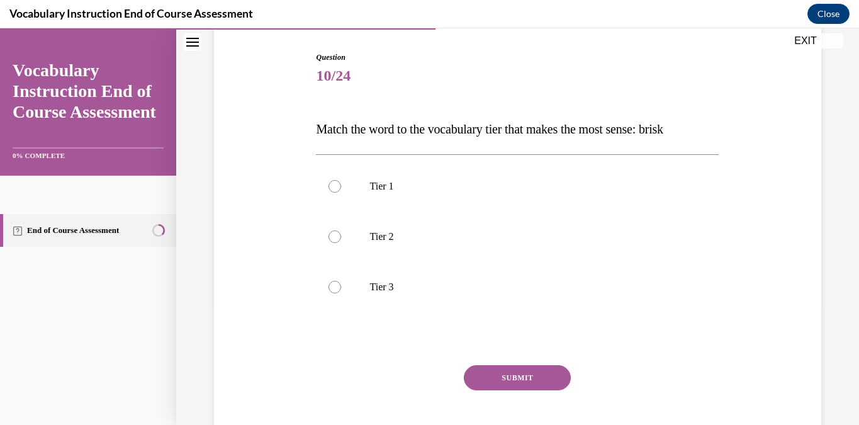
scroll to position [124, 0]
click at [399, 240] on p "Tier 2" at bounding box center [528, 236] width 318 height 13
click at [341, 240] on input "Tier 2" at bounding box center [334, 236] width 13 height 13
radio input "true"
click at [537, 381] on button "SUBMIT" at bounding box center [517, 376] width 107 height 25
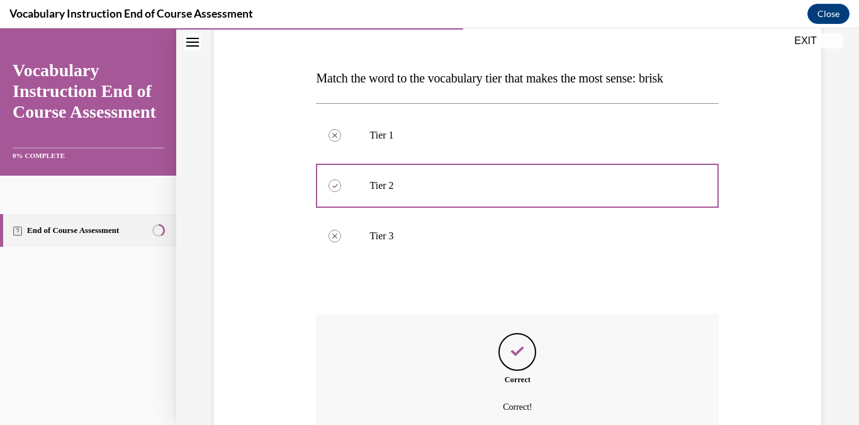
scroll to position [294, 0]
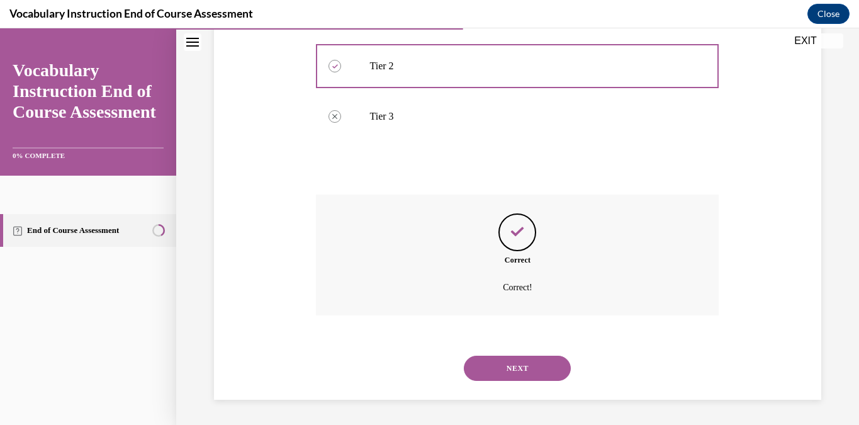
click at [519, 379] on button "NEXT" at bounding box center [517, 367] width 107 height 25
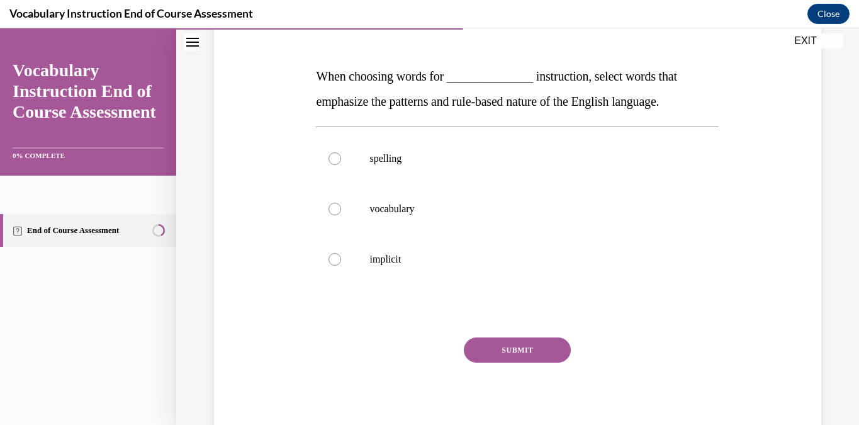
scroll to position [183, 0]
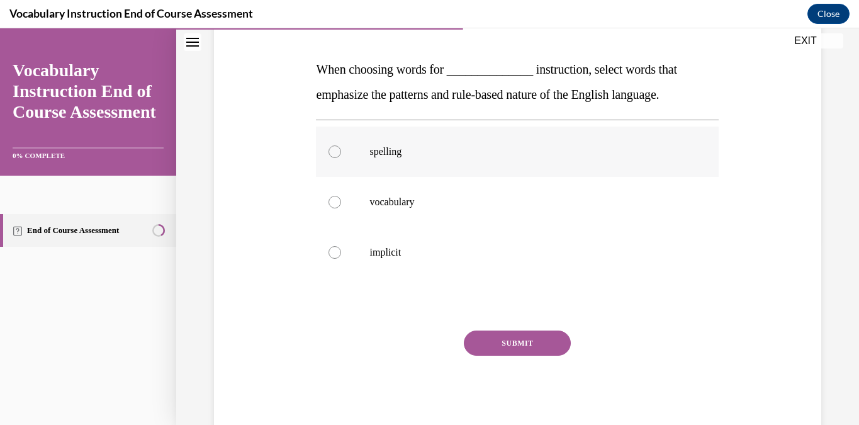
click at [352, 148] on label "spelling" at bounding box center [517, 151] width 403 height 50
click at [341, 148] on input "spelling" at bounding box center [334, 151] width 13 height 13
radio input "true"
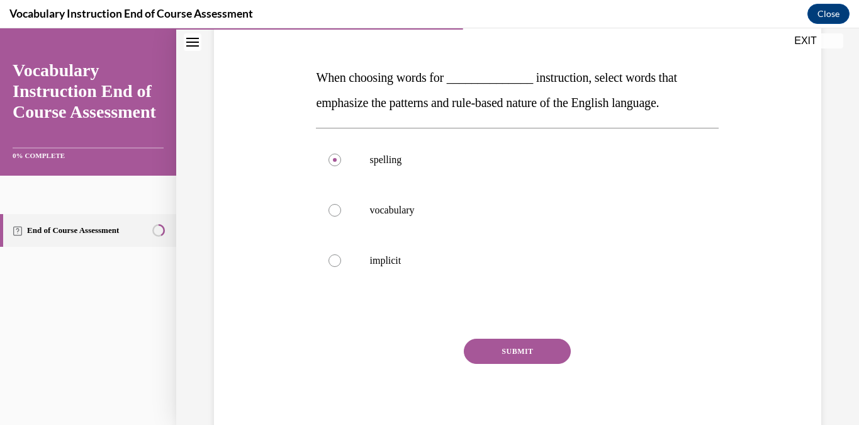
click at [533, 354] on button "SUBMIT" at bounding box center [517, 350] width 107 height 25
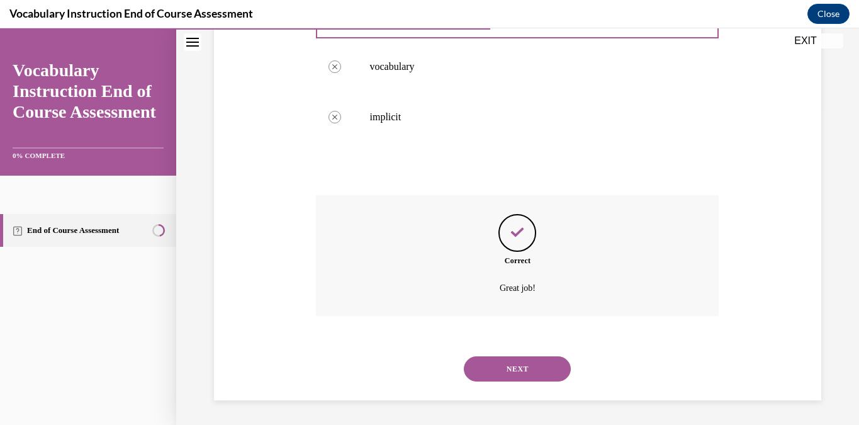
scroll to position [319, 0]
click at [522, 362] on button "NEXT" at bounding box center [517, 367] width 107 height 25
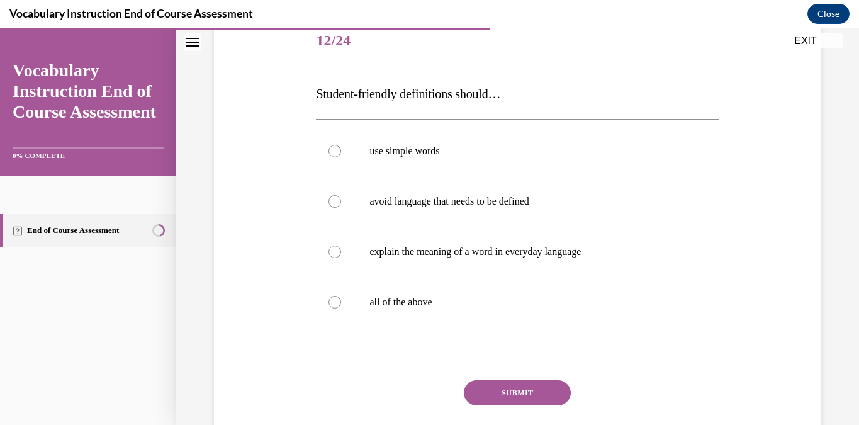
scroll to position [174, 0]
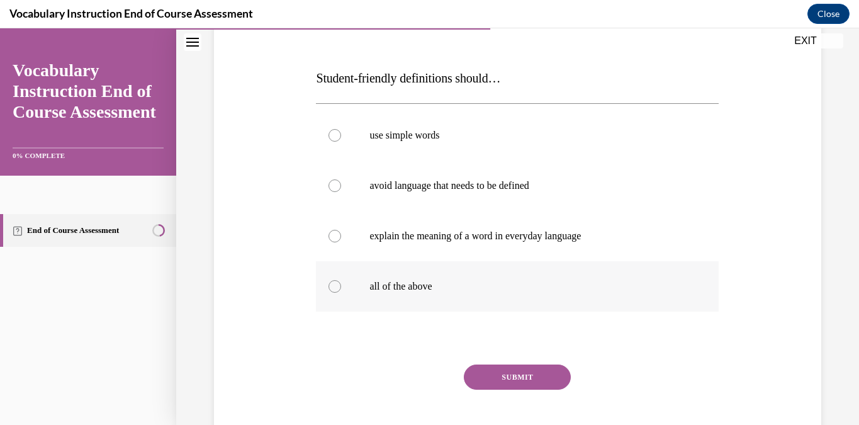
click at [398, 281] on p "all of the above" at bounding box center [528, 286] width 318 height 13
click at [341, 281] on input "all of the above" at bounding box center [334, 286] width 13 height 13
radio input "true"
click at [523, 377] on button "SUBMIT" at bounding box center [517, 376] width 107 height 25
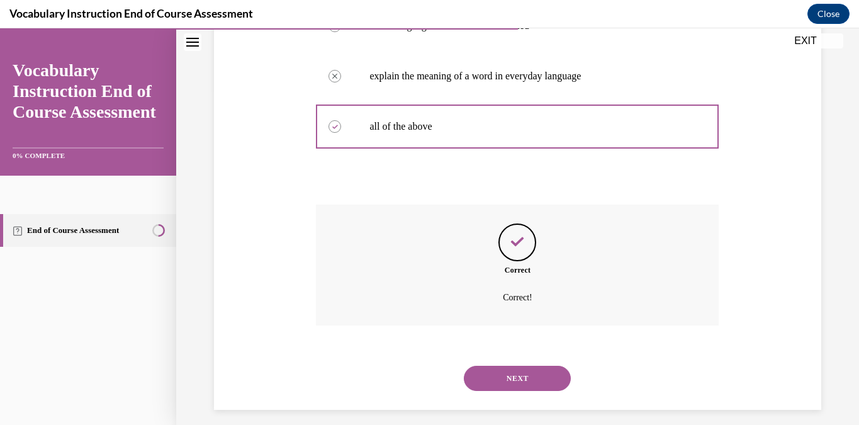
scroll to position [344, 0]
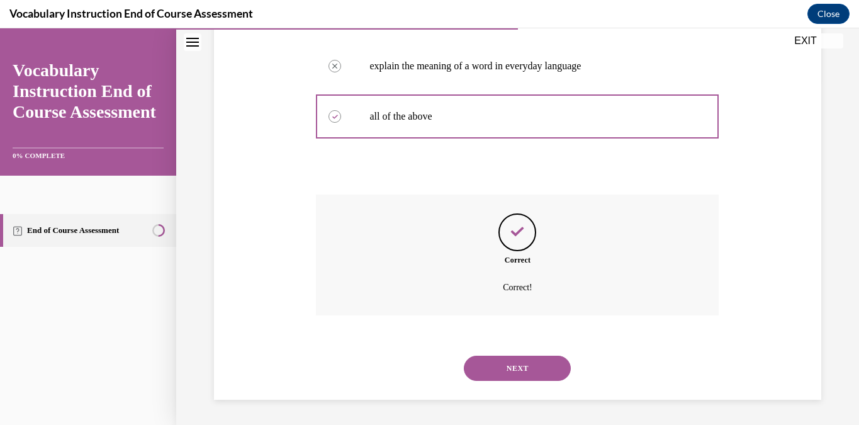
click at [523, 361] on button "NEXT" at bounding box center [517, 367] width 107 height 25
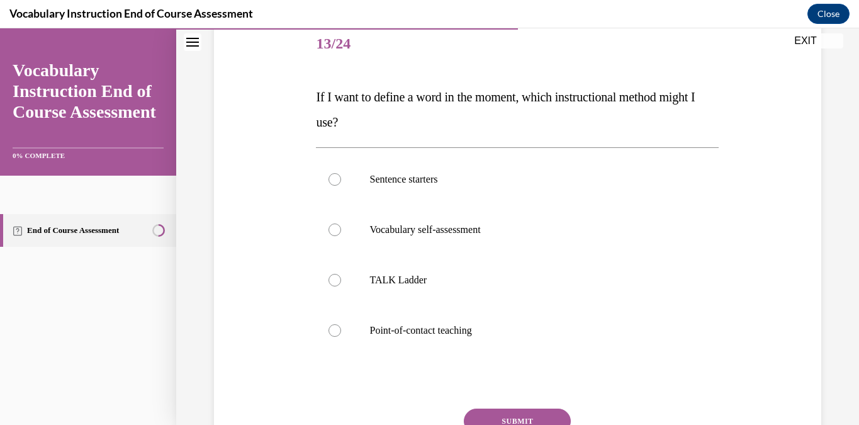
scroll to position [174, 0]
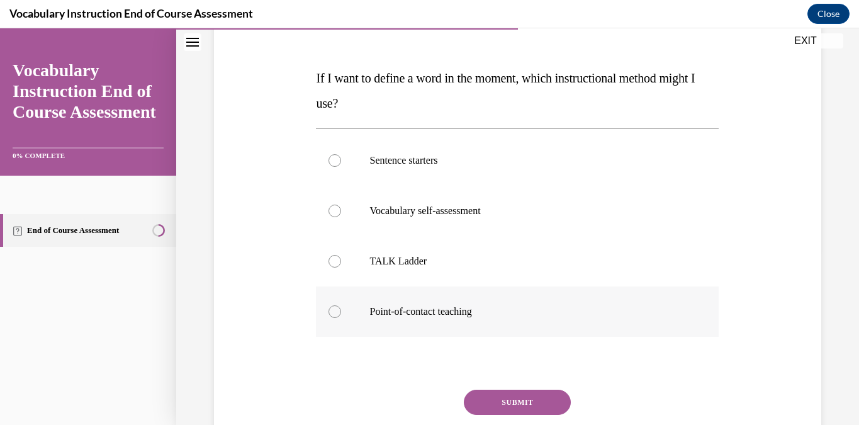
click at [353, 305] on label "Point-of-contact teaching" at bounding box center [517, 311] width 403 height 50
click at [341, 305] on input "Point-of-contact teaching" at bounding box center [334, 311] width 13 height 13
radio input "true"
click at [534, 398] on button "SUBMIT" at bounding box center [517, 401] width 107 height 25
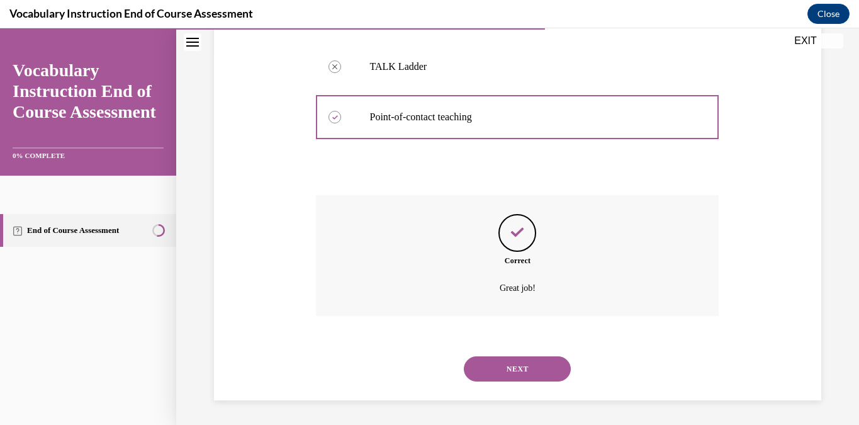
scroll to position [369, 0]
click at [530, 358] on button "NEXT" at bounding box center [517, 367] width 107 height 25
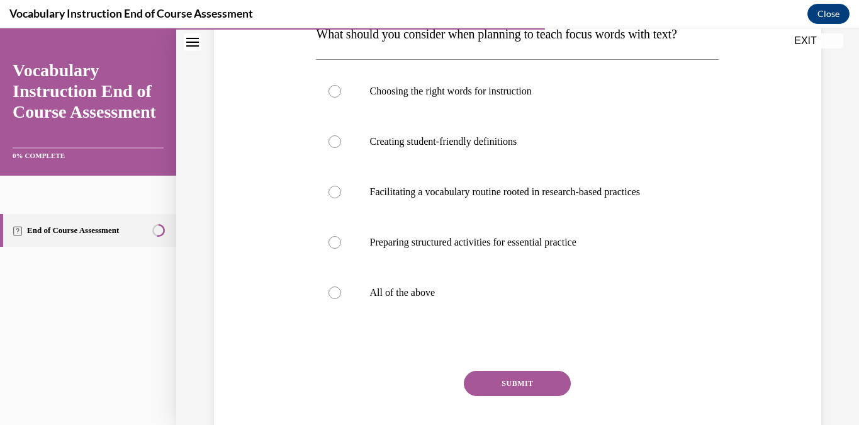
scroll to position [233, 0]
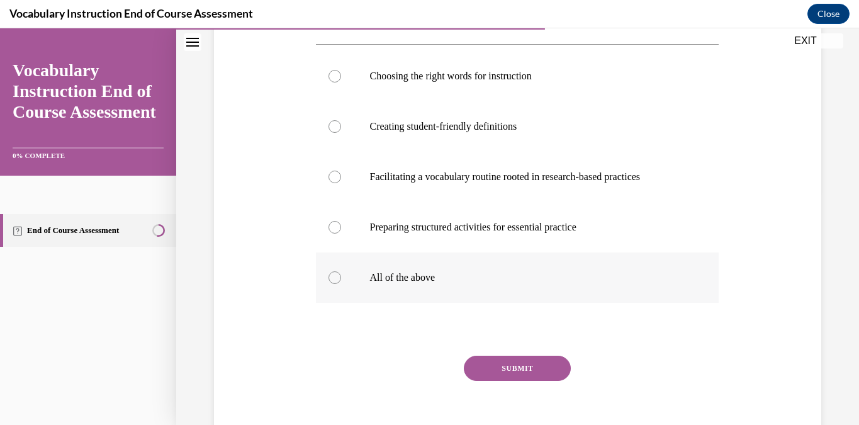
click at [408, 290] on label "All of the above" at bounding box center [517, 277] width 403 height 50
click at [341, 284] on input "All of the above" at bounding box center [334, 277] width 13 height 13
radio input "true"
click at [504, 368] on button "SUBMIT" at bounding box center [517, 367] width 107 height 25
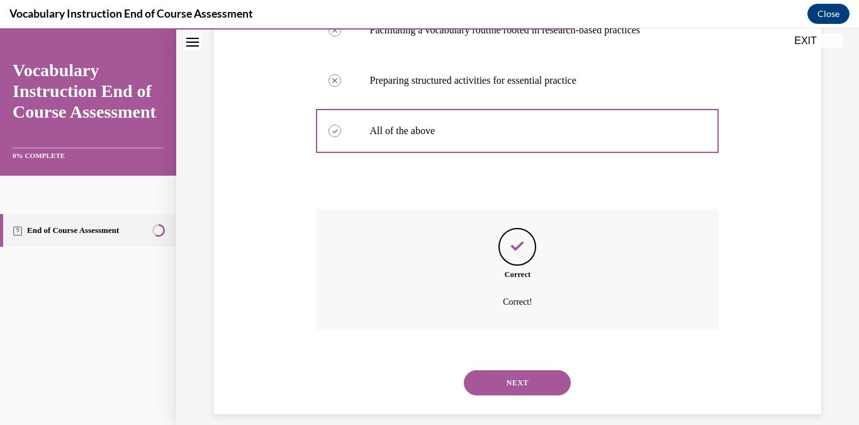
scroll to position [394, 0]
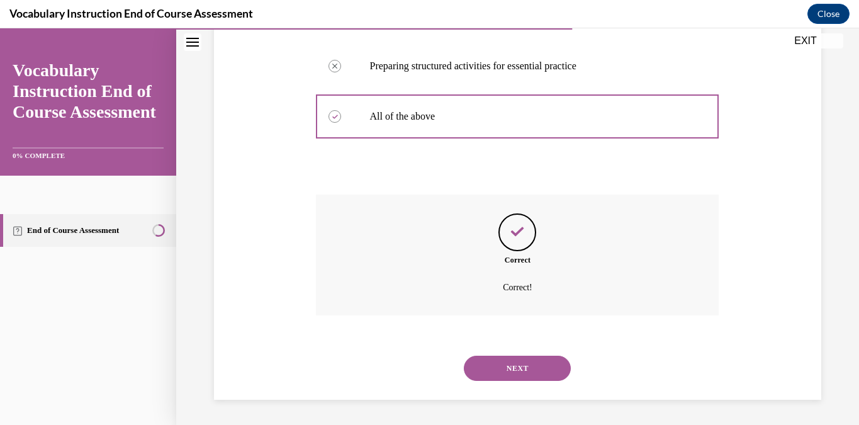
click at [523, 369] on button "NEXT" at bounding box center [517, 367] width 107 height 25
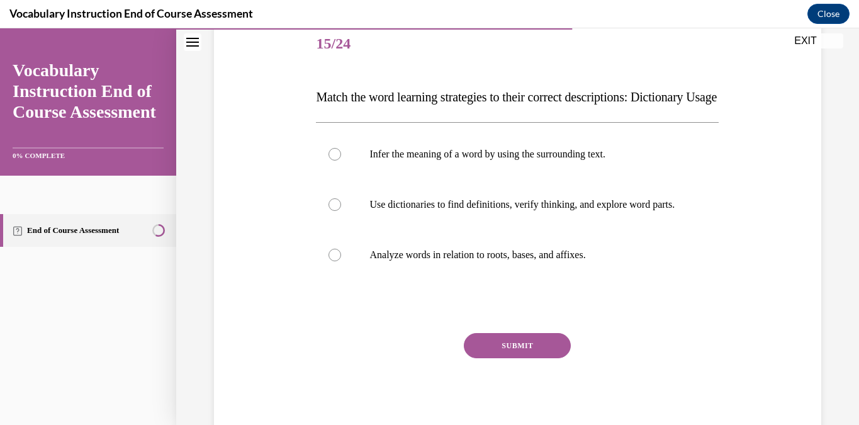
scroll to position [167, 0]
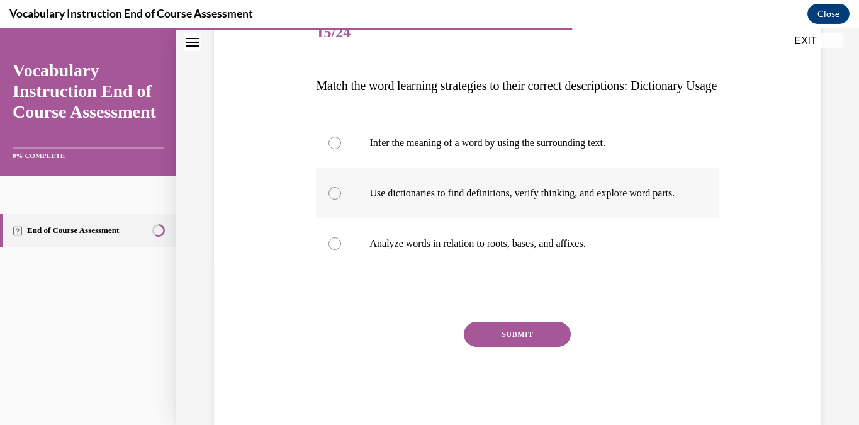
click at [430, 199] on p "Use dictionaries to find definitions, verify thinking, and explore word parts." at bounding box center [528, 193] width 318 height 13
click at [341, 199] on input "Use dictionaries to find definitions, verify thinking, and explore word parts." at bounding box center [334, 193] width 13 height 13
radio input "true"
click at [515, 347] on button "SUBMIT" at bounding box center [517, 333] width 107 height 25
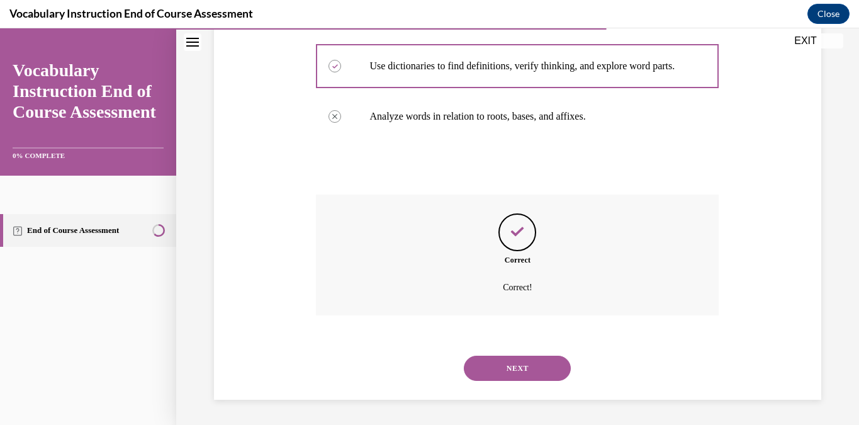
scroll to position [331, 0]
click at [525, 372] on button "NEXT" at bounding box center [517, 367] width 107 height 25
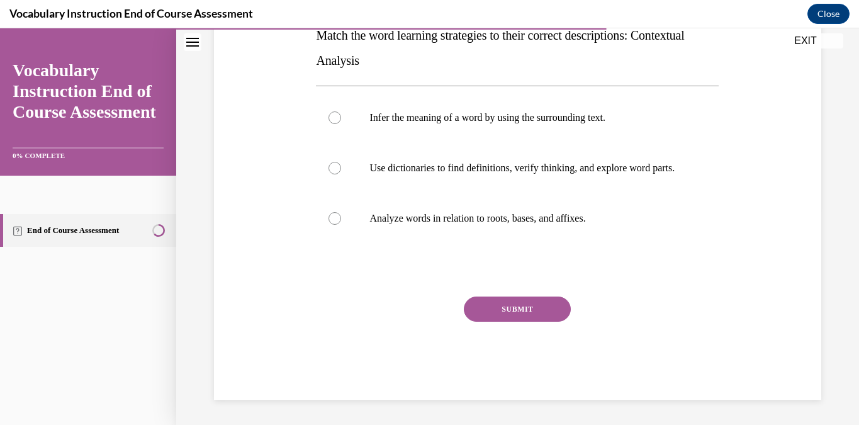
scroll to position [167, 0]
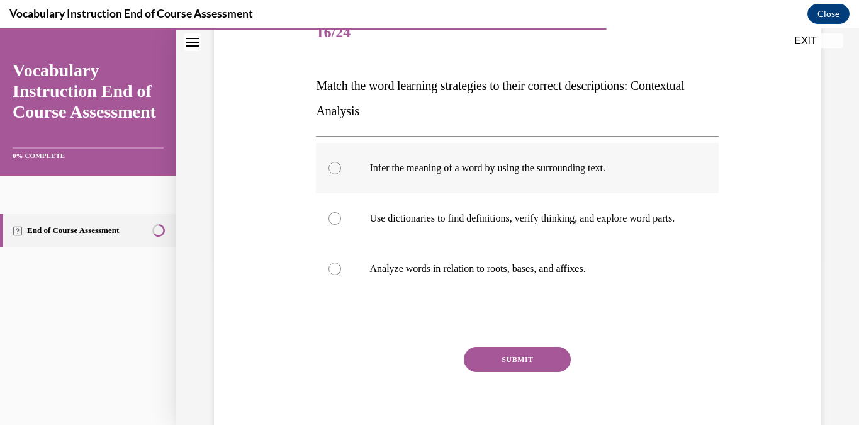
click at [343, 170] on label "Infer the meaning of a word by using the surrounding text." at bounding box center [517, 168] width 403 height 50
click at [341, 170] on input "Infer the meaning of a word by using the surrounding text." at bounding box center [334, 168] width 13 height 13
radio input "true"
click at [518, 372] on button "SUBMIT" at bounding box center [517, 359] width 107 height 25
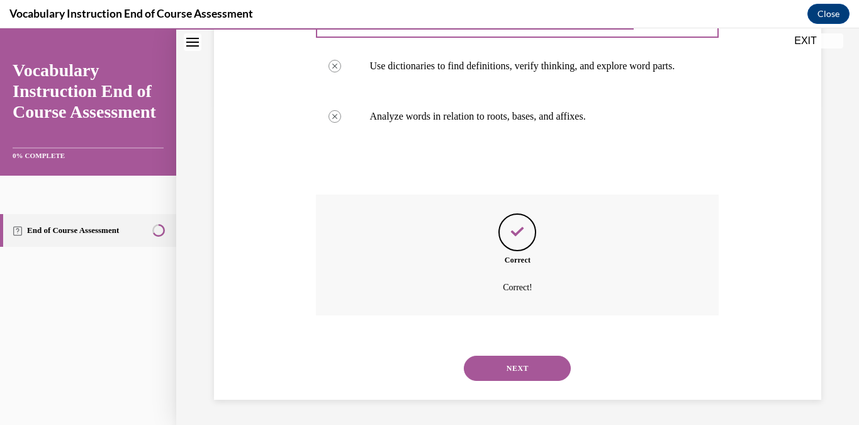
scroll to position [331, 0]
click at [523, 359] on button "NEXT" at bounding box center [517, 367] width 107 height 25
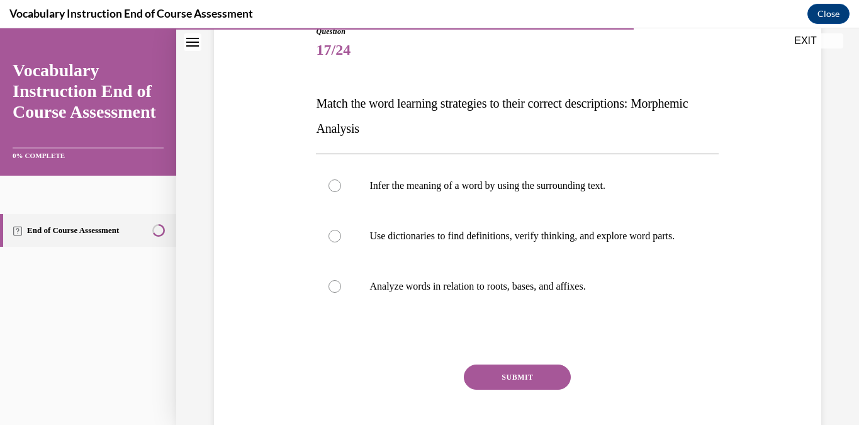
scroll to position [167, 0]
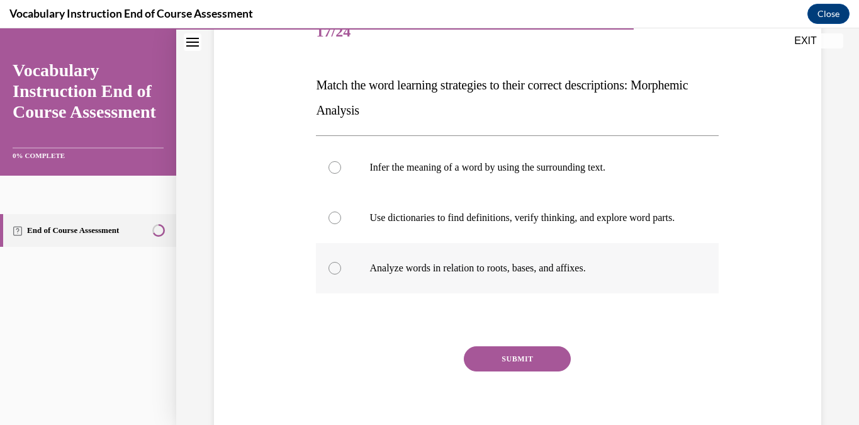
click at [448, 273] on label "Analyze words in relation to roots, bases, and affixes." at bounding box center [517, 268] width 403 height 50
click at [341, 273] on input "Analyze words in relation to roots, bases, and affixes." at bounding box center [334, 268] width 13 height 13
radio input "true"
click at [518, 371] on button "SUBMIT" at bounding box center [517, 358] width 107 height 25
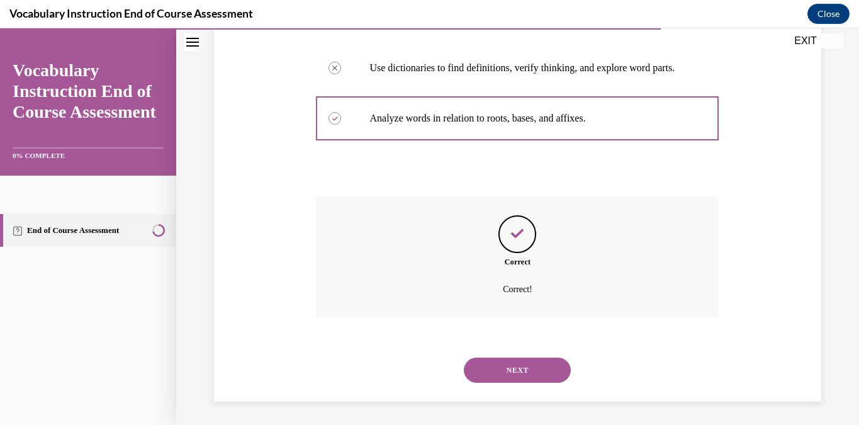
scroll to position [331, 0]
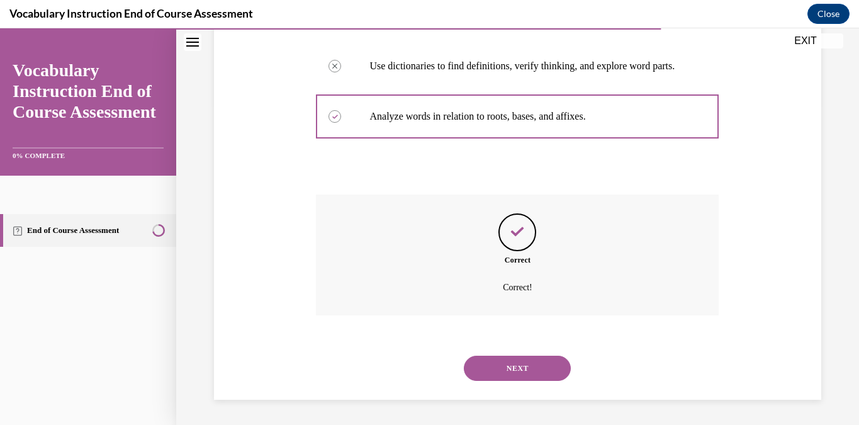
click at [510, 360] on button "NEXT" at bounding box center [517, 367] width 107 height 25
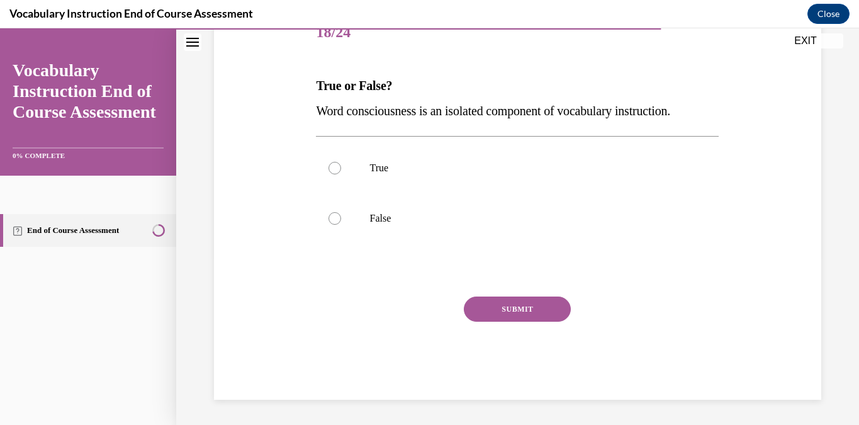
scroll to position [140, 0]
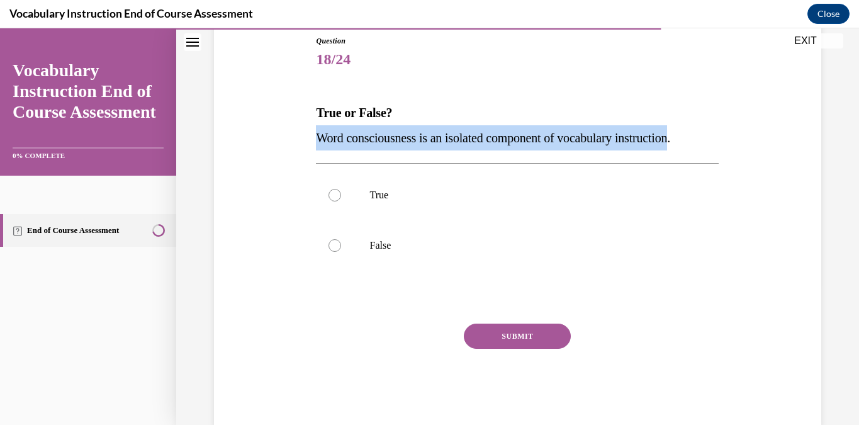
drag, startPoint x: 699, startPoint y: 139, endPoint x: 298, endPoint y: 148, distance: 402.0
click at [298, 148] on div "Question 18/24 True or False? Word consciousness is an isolated component of vo…" at bounding box center [517, 211] width 613 height 429
copy span "Word consciousness is an isolated component of vocabulary instruction"
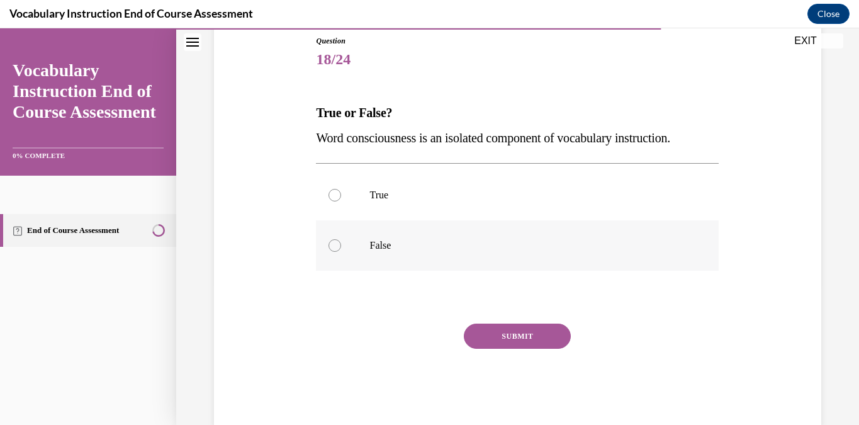
click at [372, 233] on label "False" at bounding box center [517, 245] width 403 height 50
click at [341, 239] on input "False" at bounding box center [334, 245] width 13 height 13
radio input "true"
click at [530, 345] on button "SUBMIT" at bounding box center [517, 335] width 107 height 25
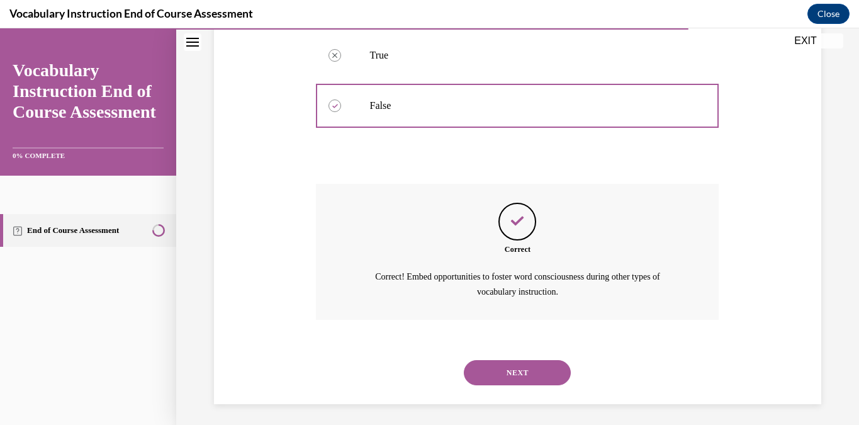
scroll to position [283, 0]
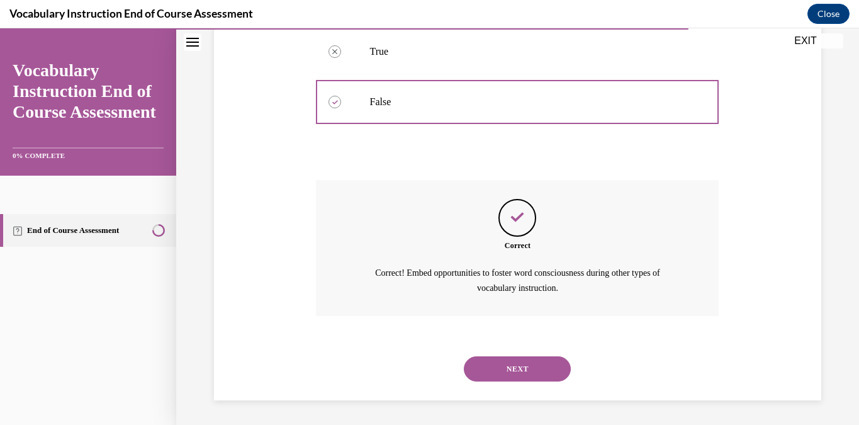
click at [532, 362] on button "NEXT" at bounding box center [517, 368] width 107 height 25
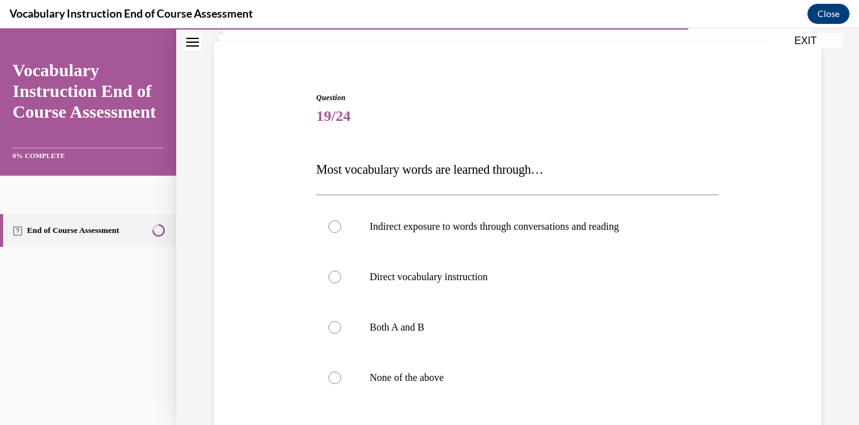
scroll to position [132, 0]
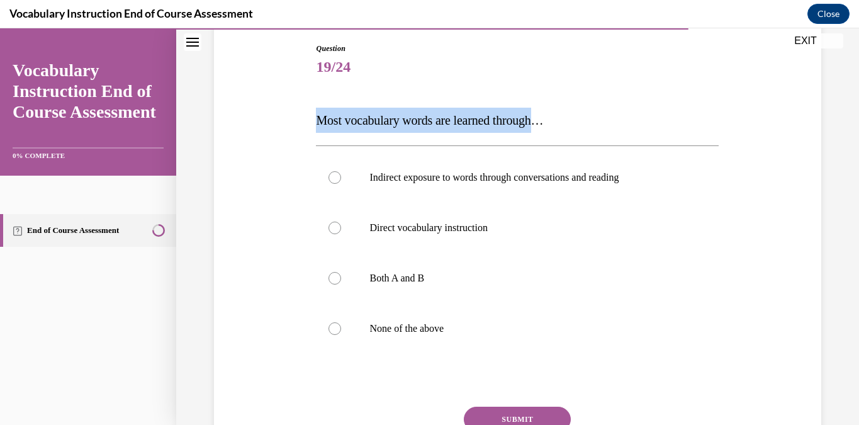
drag, startPoint x: 325, startPoint y: 116, endPoint x: 548, endPoint y: 125, distance: 223.5
click at [548, 125] on div "Question 19/24 Most vocabulary words are learned through… Indirect exposure to …" at bounding box center [517, 267] width 409 height 486
copy span "Most vocabulary words are learned through"
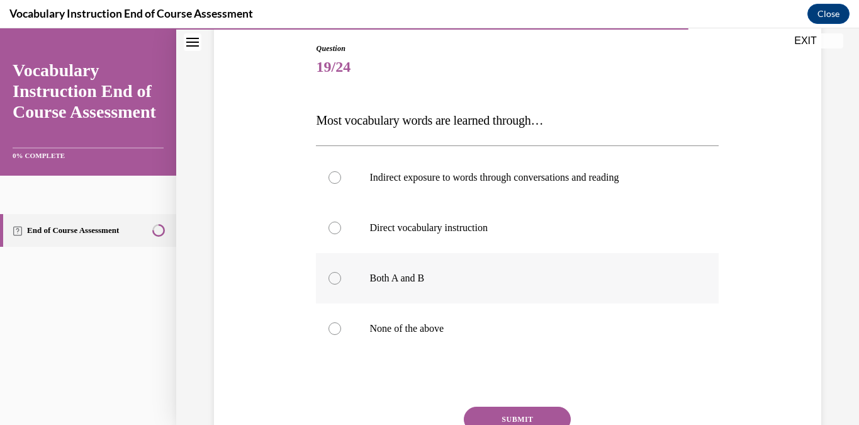
click at [396, 265] on label "Both A and B" at bounding box center [517, 278] width 403 height 50
click at [341, 272] on input "Both A and B" at bounding box center [334, 278] width 13 height 13
radio input "true"
click at [532, 413] on button "SUBMIT" at bounding box center [517, 418] width 107 height 25
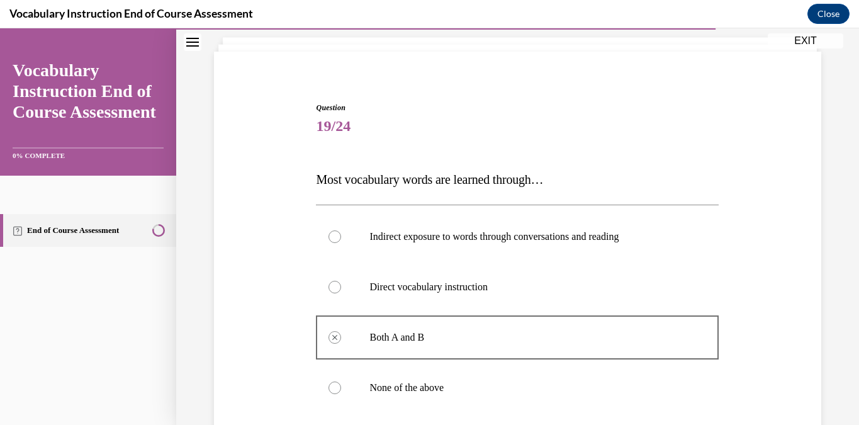
scroll to position [107, 0]
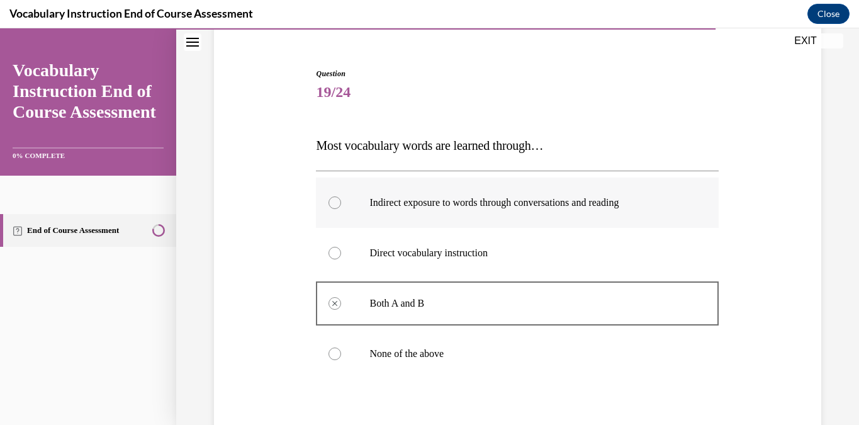
click at [452, 213] on label "Indirect exposure to words through conversations and reading" at bounding box center [517, 202] width 403 height 50
click at [439, 257] on p "Direct vocabulary instruction" at bounding box center [528, 253] width 318 height 13
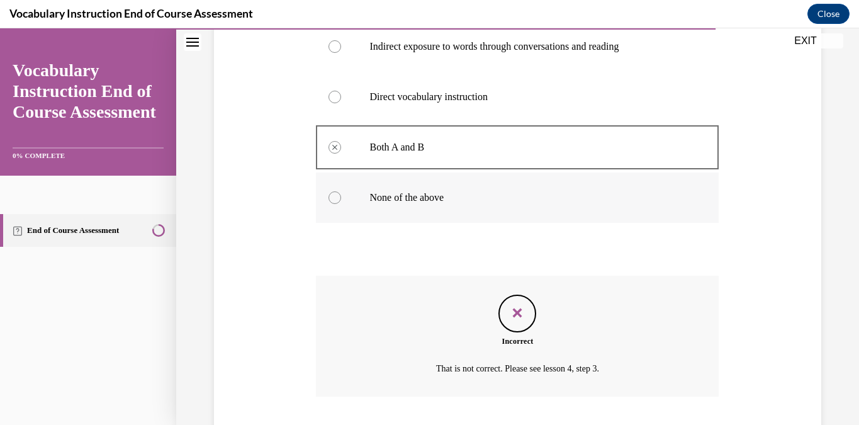
scroll to position [344, 0]
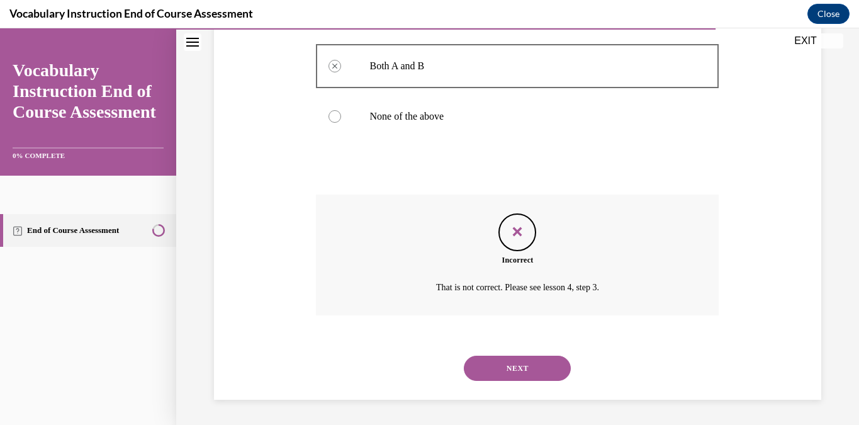
click at [536, 364] on button "NEXT" at bounding box center [517, 367] width 107 height 25
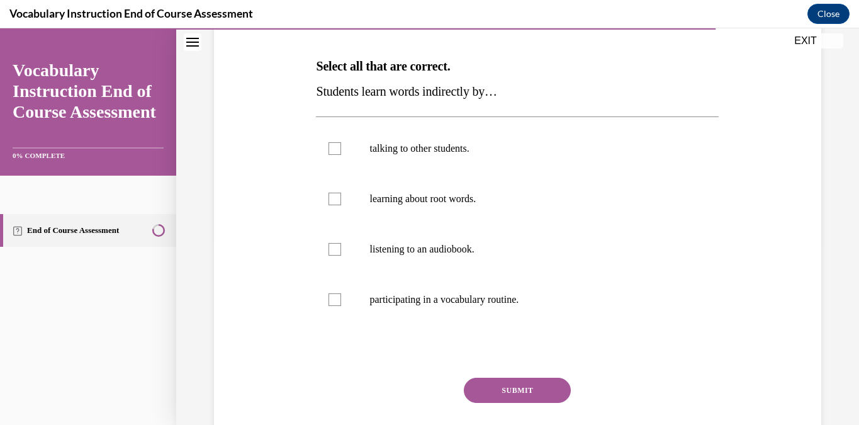
scroll to position [187, 0]
click at [460, 151] on p "talking to other students." at bounding box center [528, 148] width 318 height 13
click at [341, 151] on input "talking to other students." at bounding box center [334, 148] width 13 height 13
checkbox input "true"
click at [437, 192] on p "learning about root words." at bounding box center [528, 198] width 318 height 13
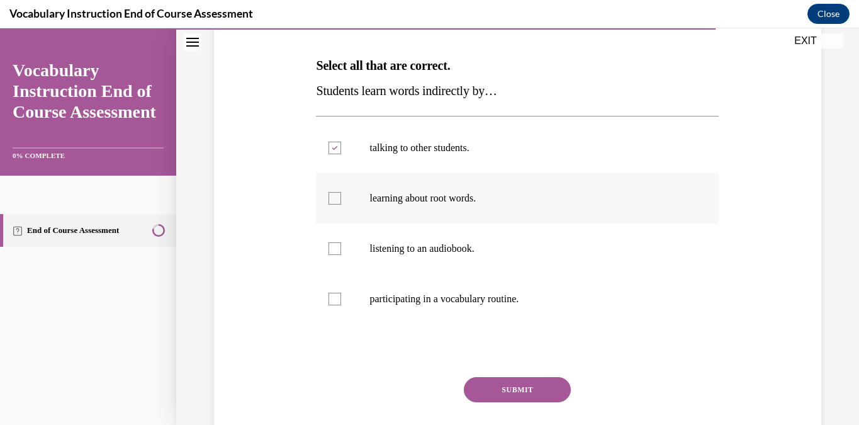
click at [341, 192] on input "learning about root words." at bounding box center [334, 198] width 13 height 13
checkbox input "true"
click at [435, 301] on p "participating in a vocabulary routine." at bounding box center [528, 298] width 318 height 13
click at [341, 301] on input "participating in a vocabulary routine." at bounding box center [334, 298] width 13 height 13
click at [435, 301] on p "participating in a vocabulary routine." at bounding box center [528, 298] width 318 height 13
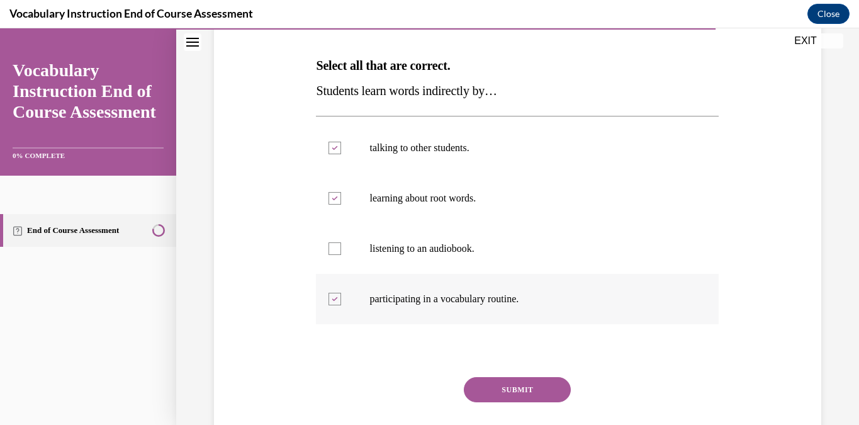
click at [341, 301] on input "participating in a vocabulary routine." at bounding box center [334, 298] width 13 height 13
checkbox input "false"
click at [199, 47] on button "Close navigation menu" at bounding box center [193, 42] width 18 height 18
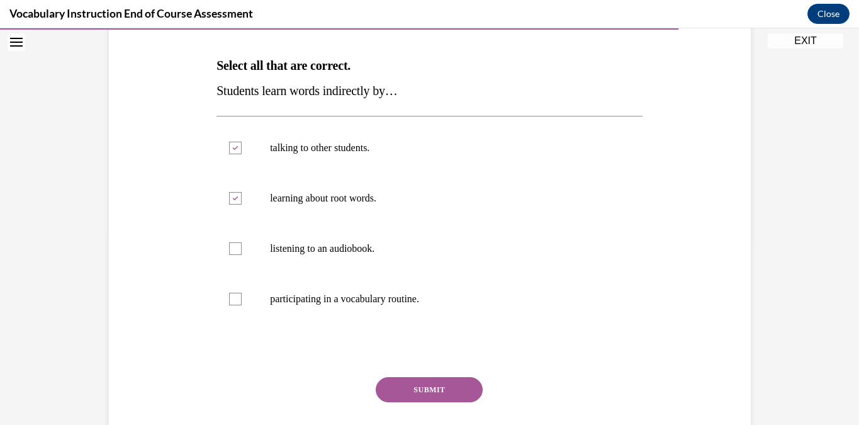
click at [14, 47] on button "Open navigation menu" at bounding box center [17, 42] width 18 height 18
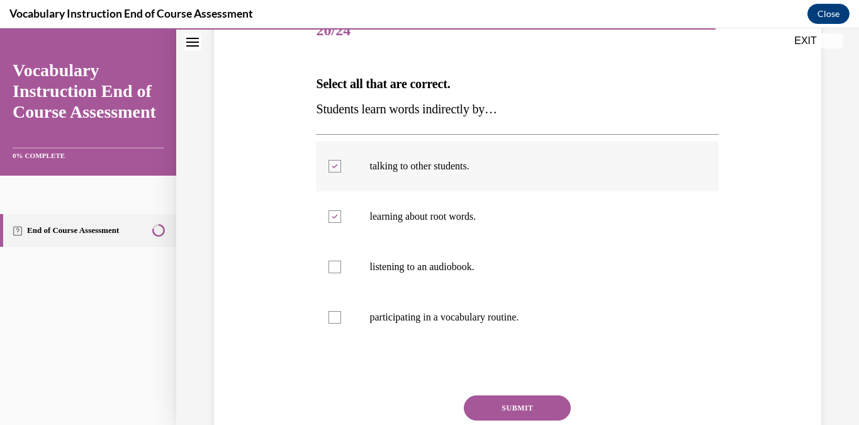
scroll to position [201, 0]
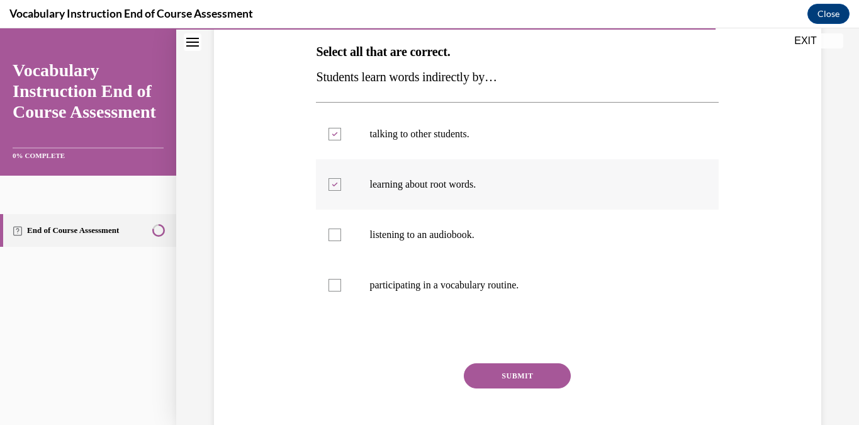
click at [338, 186] on div at bounding box center [334, 184] width 13 height 13
click at [338, 186] on input "learning about root words." at bounding box center [334, 184] width 13 height 13
checkbox input "false"
click at [341, 232] on label "listening to an audiobook." at bounding box center [517, 234] width 403 height 50
click at [341, 232] on input "listening to an audiobook." at bounding box center [334, 234] width 13 height 13
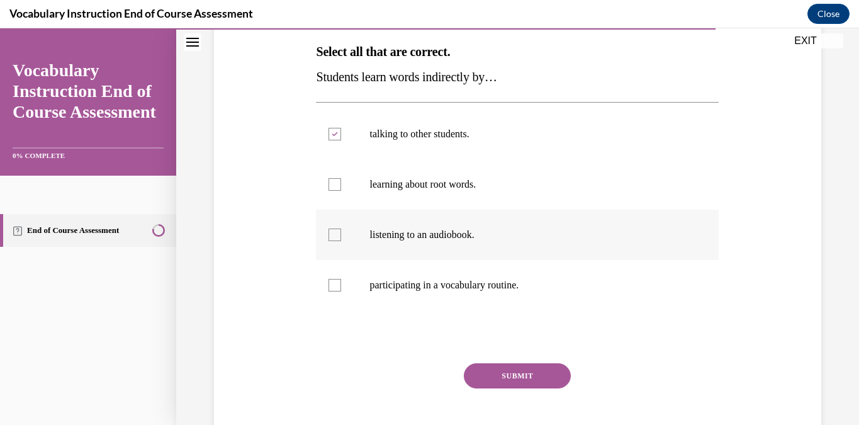
checkbox input "true"
click at [542, 374] on button "SUBMIT" at bounding box center [517, 375] width 107 height 25
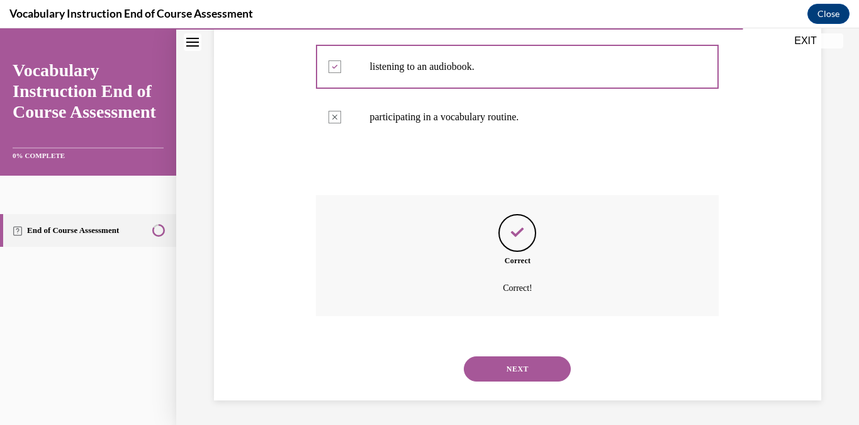
scroll to position [369, 0]
click at [541, 376] on button "NEXT" at bounding box center [517, 367] width 107 height 25
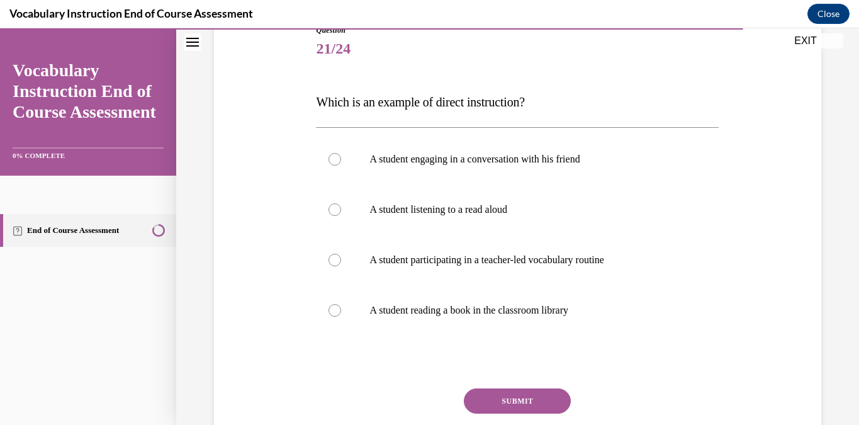
scroll to position [152, 0]
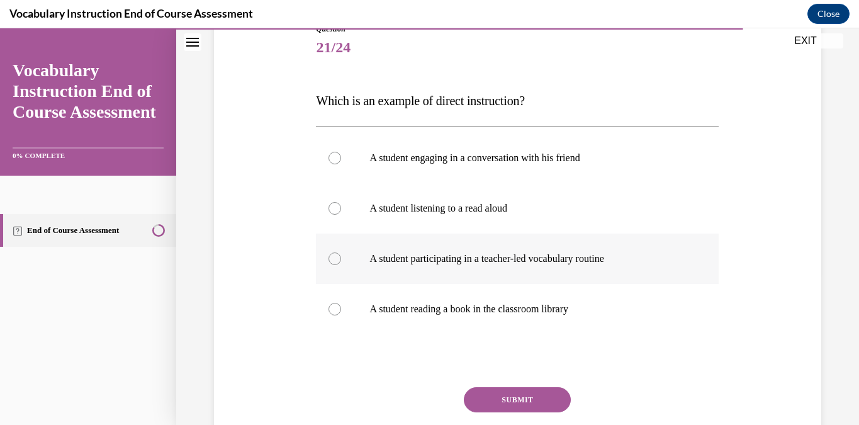
click at [343, 258] on label "A student participating in a teacher-led vocabulary routine" at bounding box center [517, 258] width 403 height 50
click at [341, 258] on input "A student participating in a teacher-led vocabulary routine" at bounding box center [334, 258] width 13 height 13
radio input "true"
click at [525, 404] on button "SUBMIT" at bounding box center [517, 399] width 107 height 25
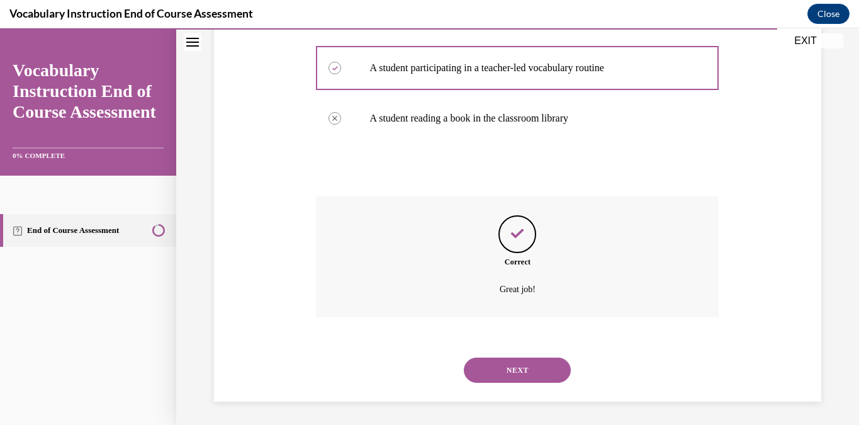
scroll to position [344, 0]
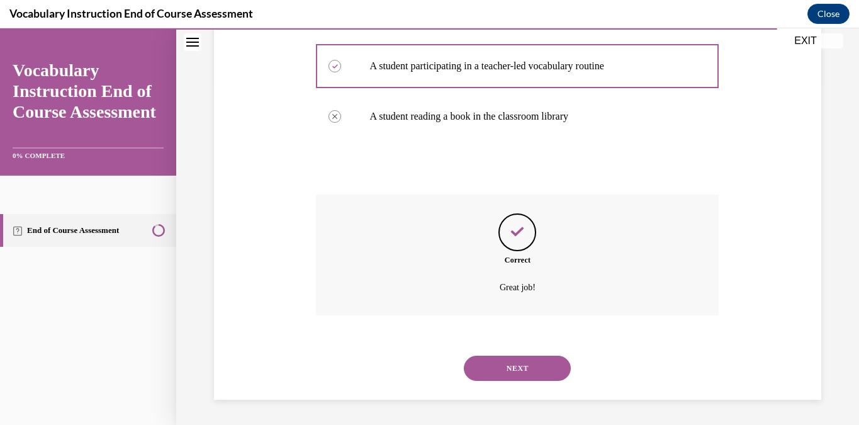
click at [549, 362] on button "NEXT" at bounding box center [517, 367] width 107 height 25
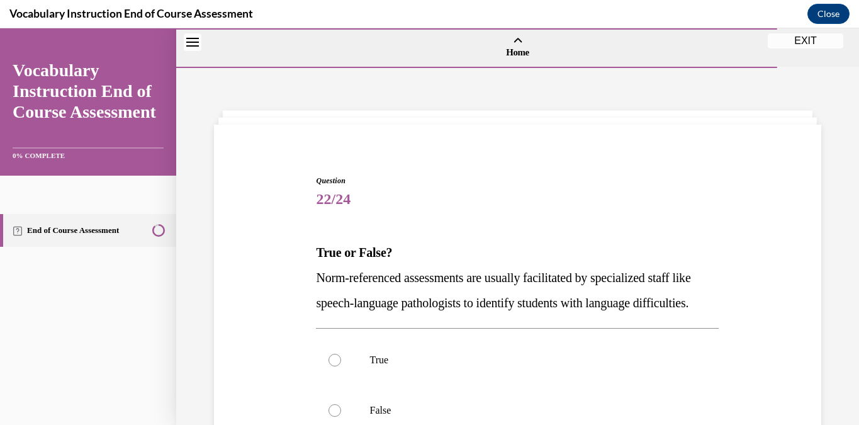
scroll to position [136, 0]
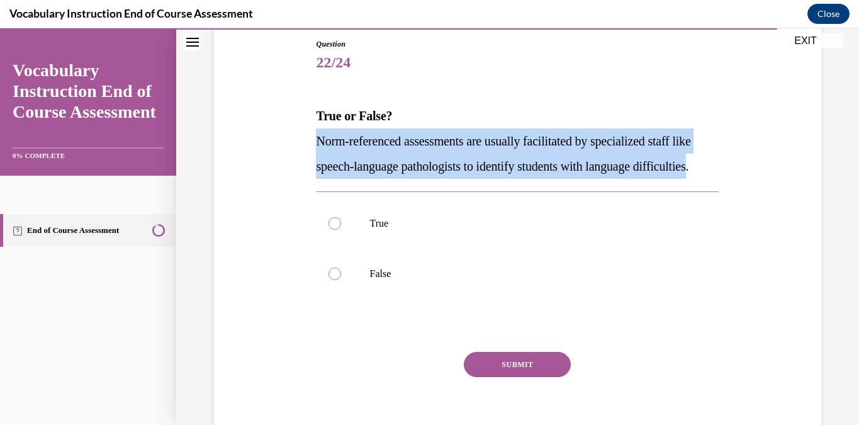
drag, startPoint x: 371, startPoint y: 189, endPoint x: 307, endPoint y: 147, distance: 76.8
click at [307, 147] on div "Question 22/24 True or False? Norm-referenced assessments are usually facilitat…" at bounding box center [517, 228] width 613 height 454
copy span "Norm-referenced assessments are usually facilitated by specialized staff like s…"
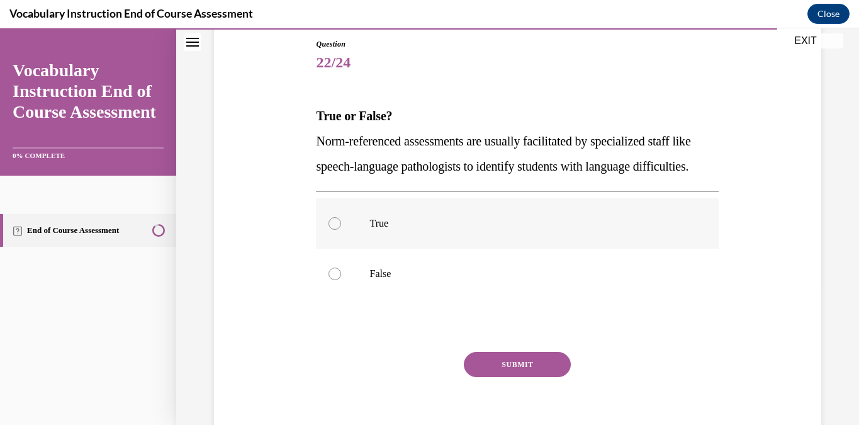
click at [343, 246] on label "True" at bounding box center [517, 223] width 403 height 50
click at [341, 230] on input "True" at bounding box center [334, 223] width 13 height 13
radio input "true"
click at [545, 377] on button "SUBMIT" at bounding box center [517, 364] width 107 height 25
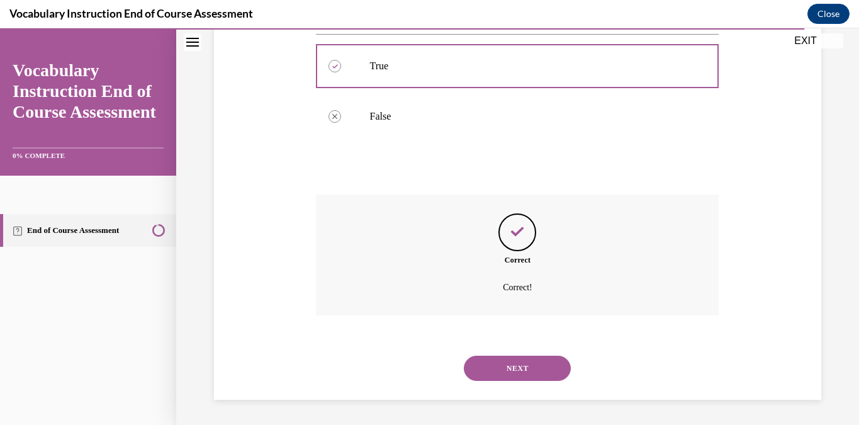
scroll to position [319, 0]
click at [537, 369] on button "NEXT" at bounding box center [517, 367] width 107 height 25
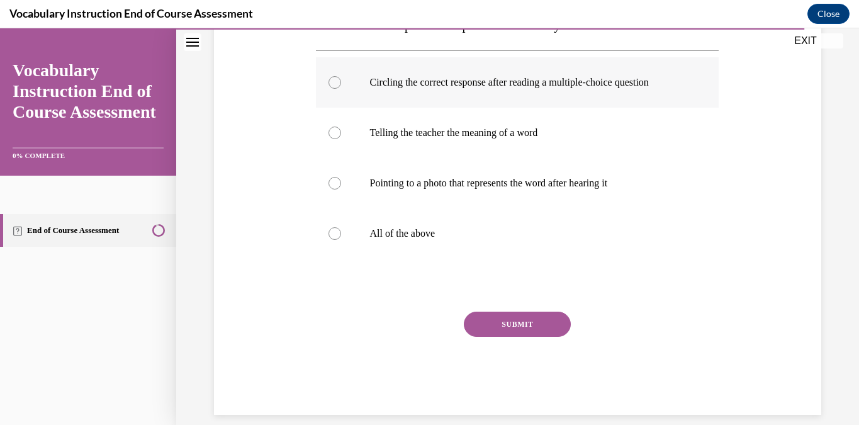
scroll to position [150, 0]
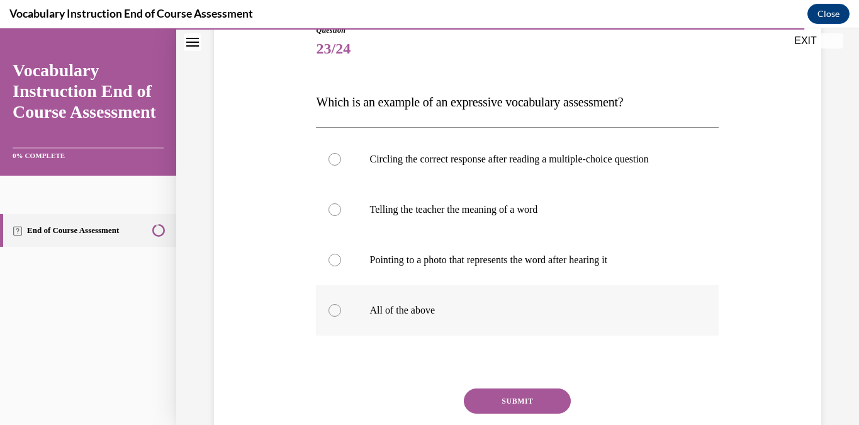
click at [449, 313] on p "All of the above" at bounding box center [528, 310] width 318 height 13
click at [341, 313] on input "All of the above" at bounding box center [334, 310] width 13 height 13
radio input "true"
click at [537, 399] on button "SUBMIT" at bounding box center [517, 400] width 107 height 25
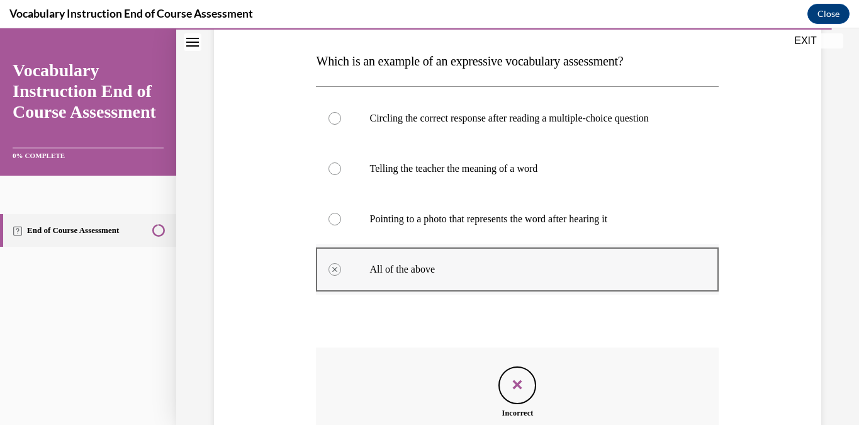
scroll to position [344, 0]
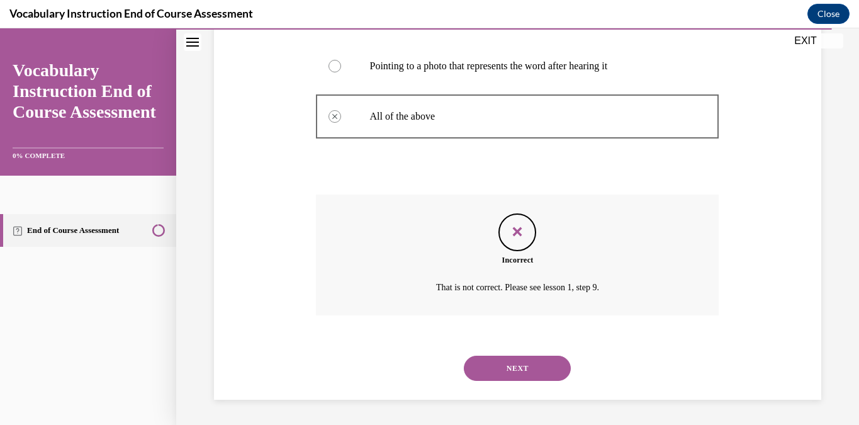
click at [533, 362] on button "NEXT" at bounding box center [517, 367] width 107 height 25
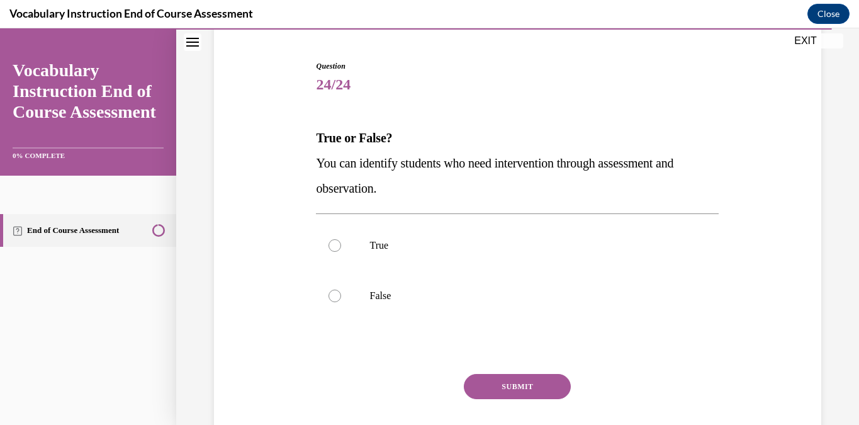
scroll to position [120, 0]
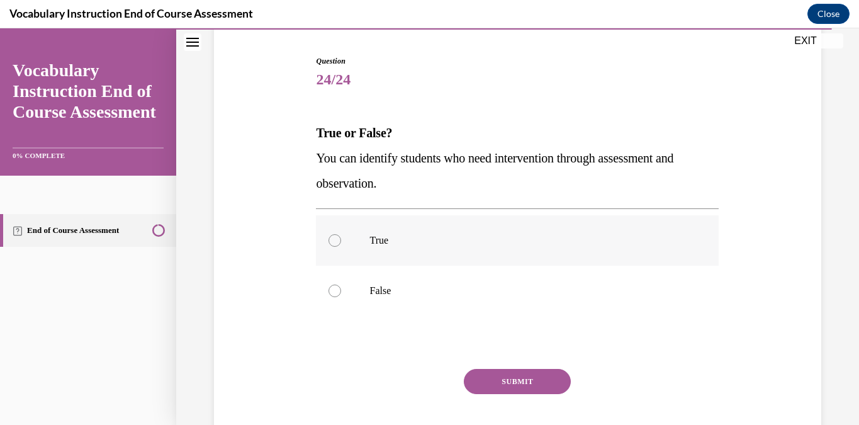
click at [341, 247] on label "True" at bounding box center [517, 240] width 403 height 50
click at [341, 247] on input "True" at bounding box center [334, 240] width 13 height 13
radio input "true"
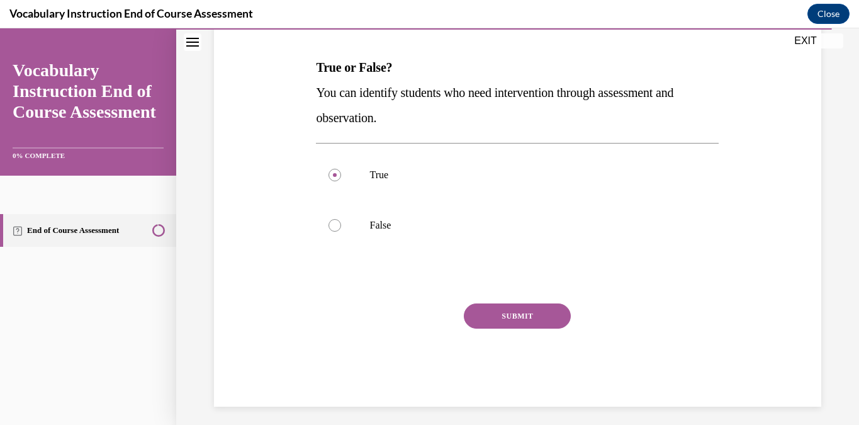
click at [516, 321] on button "SUBMIT" at bounding box center [517, 315] width 107 height 25
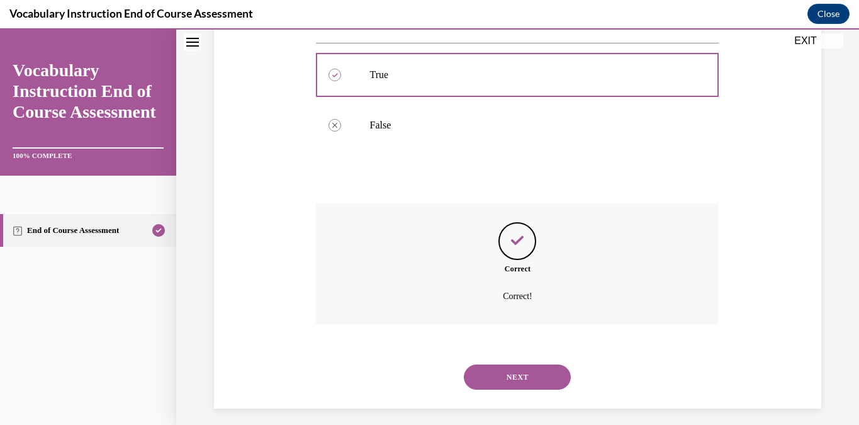
scroll to position [294, 0]
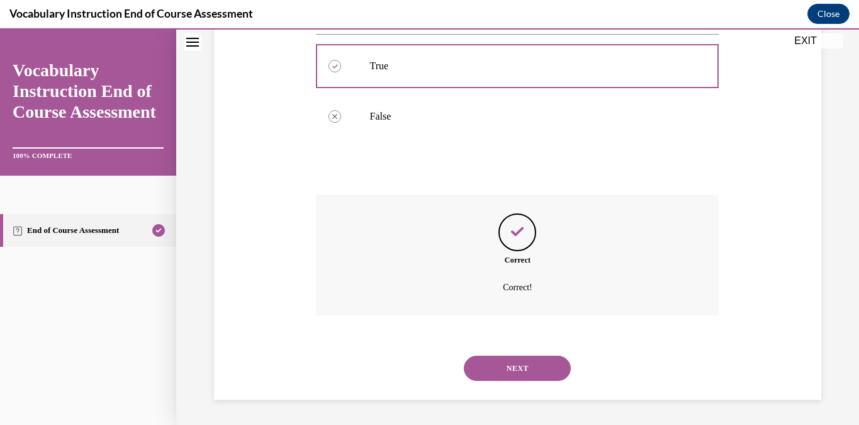
click at [531, 369] on button "NEXT" at bounding box center [517, 367] width 107 height 25
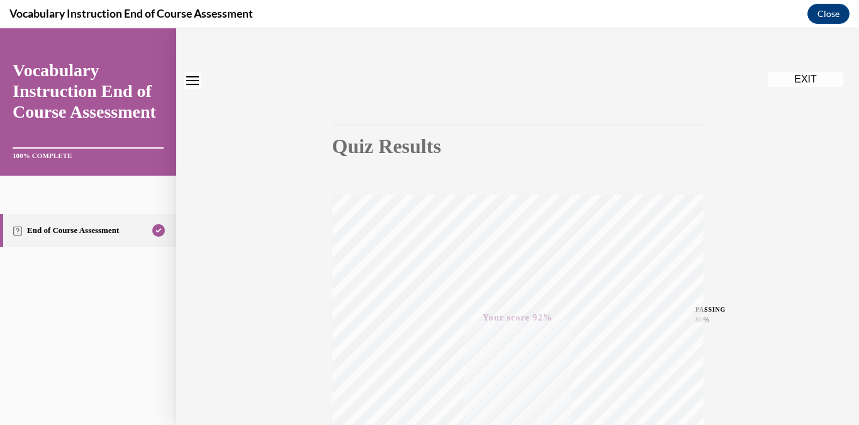
scroll to position [0, 0]
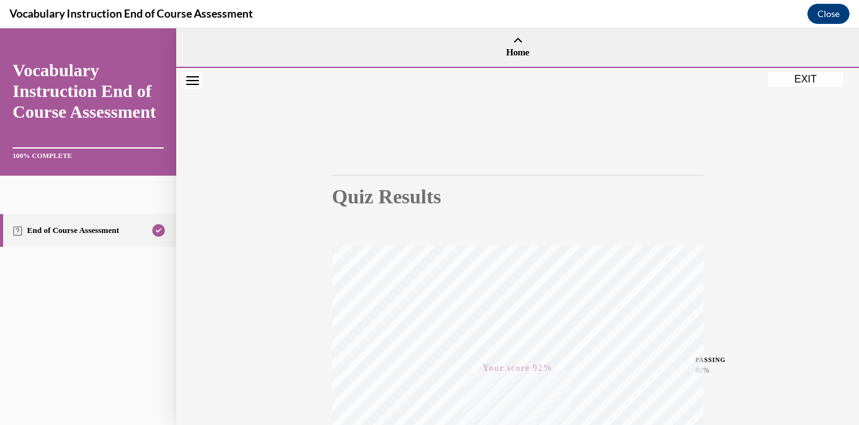
click at [799, 78] on button "EXIT" at bounding box center [804, 79] width 75 height 15
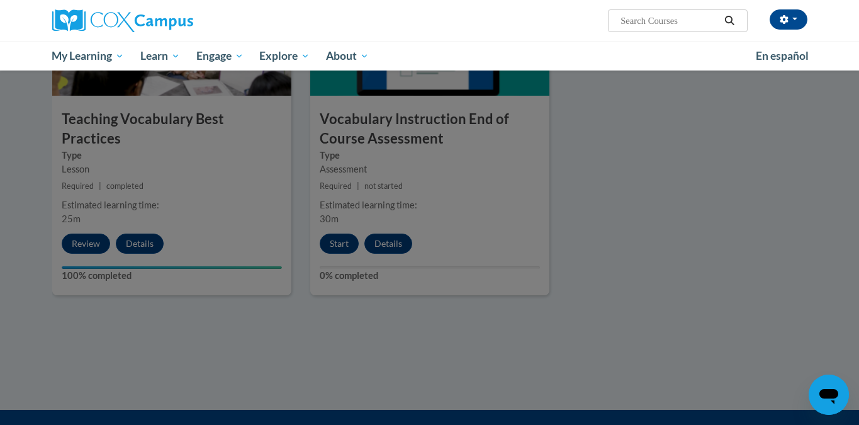
click at [562, 203] on div at bounding box center [429, 212] width 859 height 425
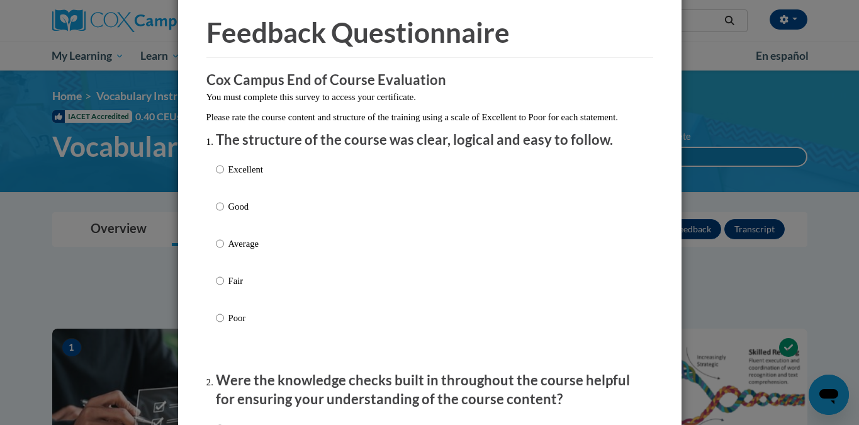
scroll to position [60, 0]
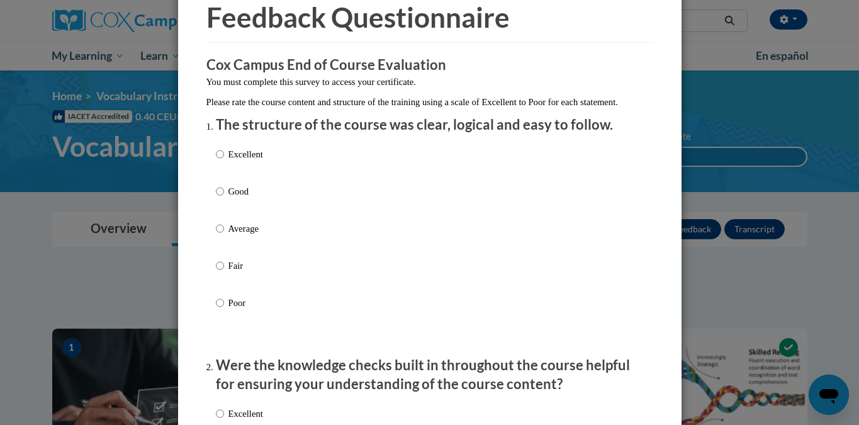
click at [226, 171] on label "Excellent" at bounding box center [239, 164] width 47 height 34
click at [224, 161] on input "Excellent" at bounding box center [220, 154] width 8 height 14
radio input "true"
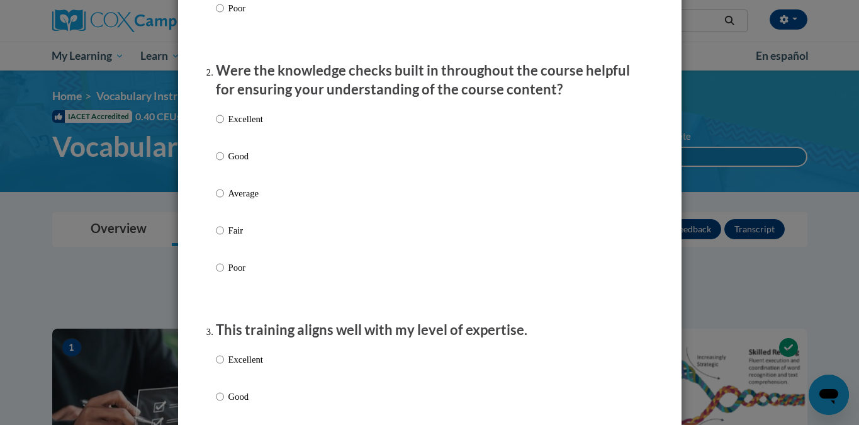
scroll to position [355, 0]
click at [218, 125] on input "Excellent" at bounding box center [220, 118] width 8 height 14
radio input "true"
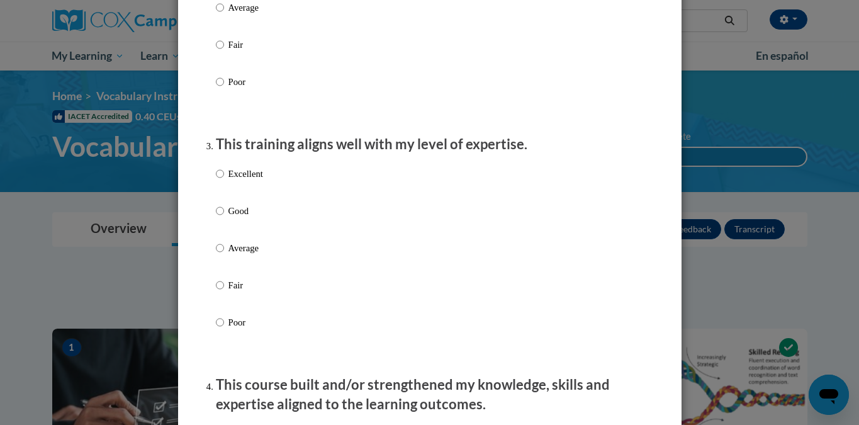
scroll to position [596, 0]
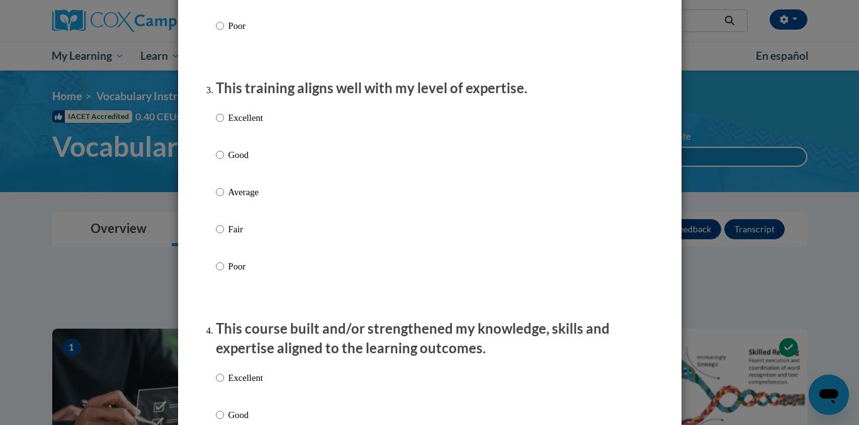
click at [225, 131] on label "Excellent" at bounding box center [239, 128] width 47 height 34
click at [224, 125] on input "Excellent" at bounding box center [220, 118] width 8 height 14
radio input "true"
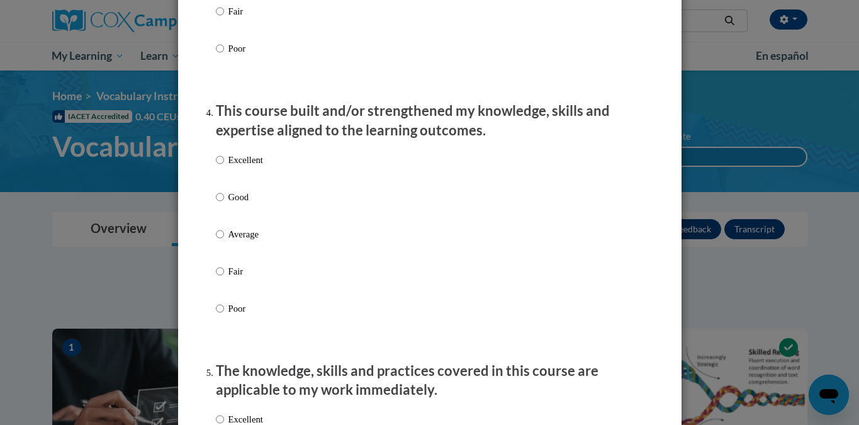
scroll to position [837, 0]
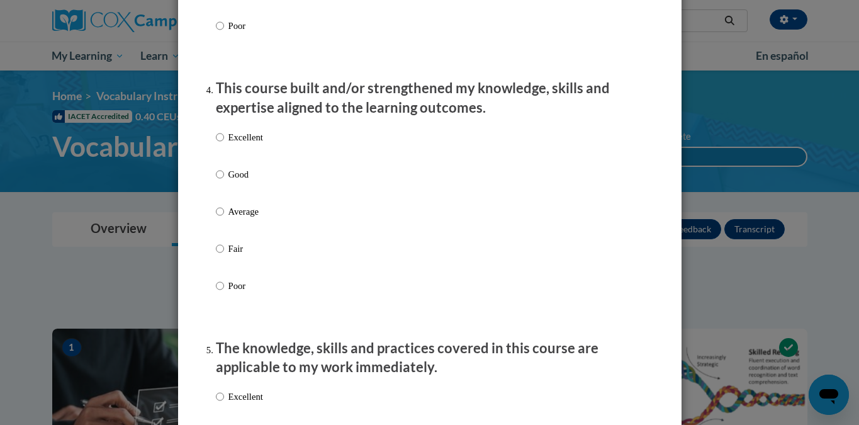
click at [233, 144] on p "Excellent" at bounding box center [245, 137] width 35 height 14
click at [224, 144] on input "Excellent" at bounding box center [220, 137] width 8 height 14
radio input "true"
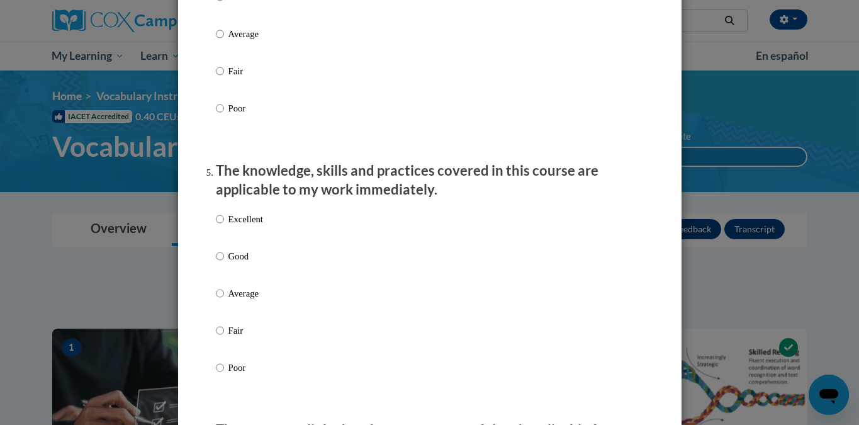
scroll to position [1092, 0]
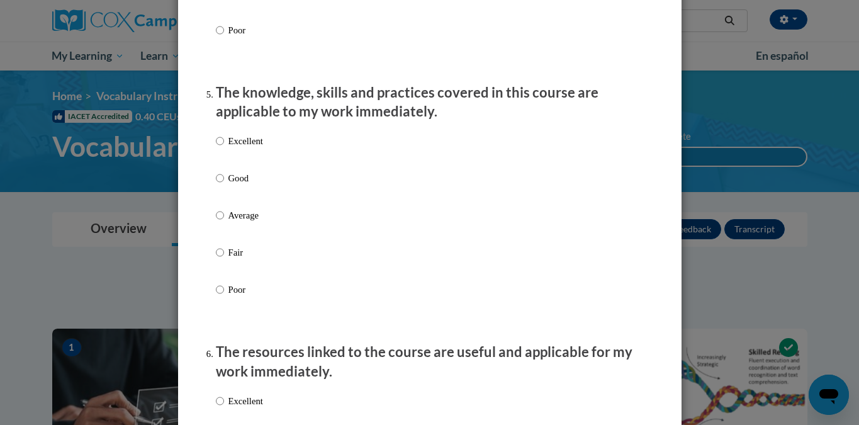
click at [257, 160] on label "Excellent" at bounding box center [239, 151] width 47 height 34
click at [224, 148] on input "Excellent" at bounding box center [220, 141] width 8 height 14
radio input "true"
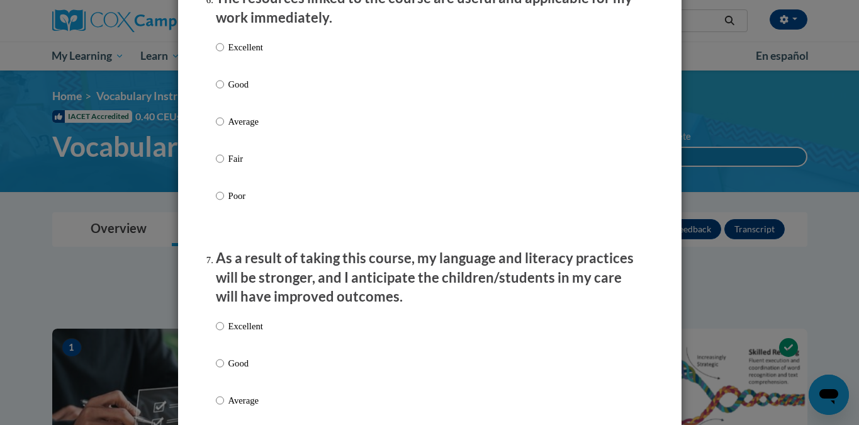
scroll to position [1465, 0]
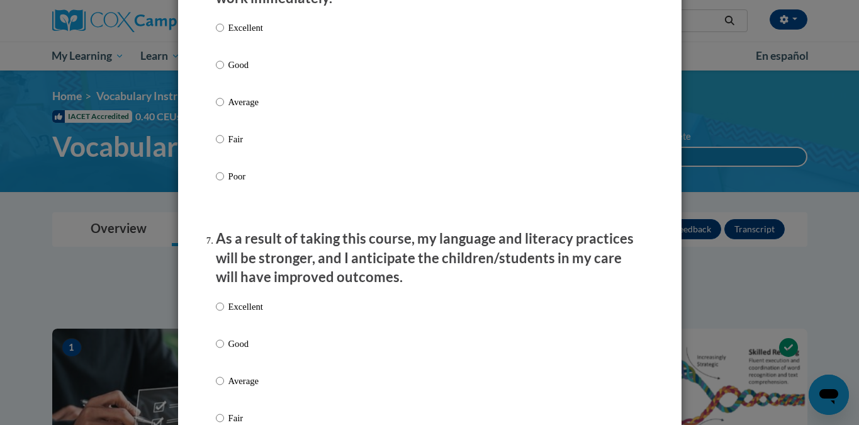
click at [244, 35] on p "Excellent" at bounding box center [245, 28] width 35 height 14
click at [224, 35] on input "Excellent" at bounding box center [220, 28] width 8 height 14
radio input "true"
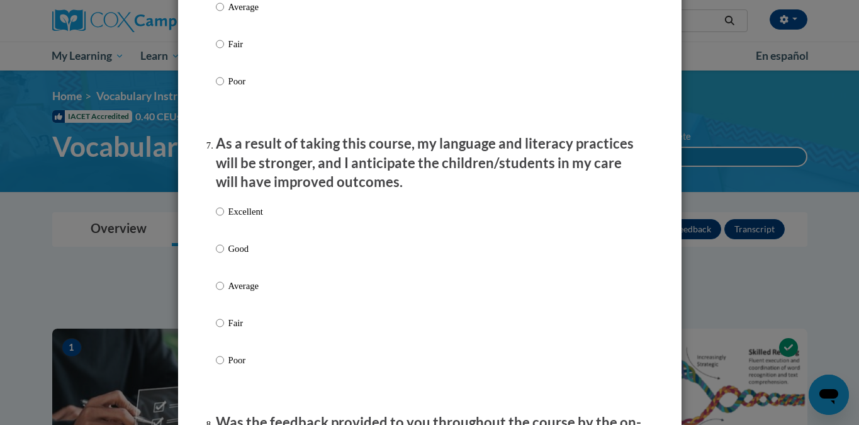
scroll to position [1571, 0]
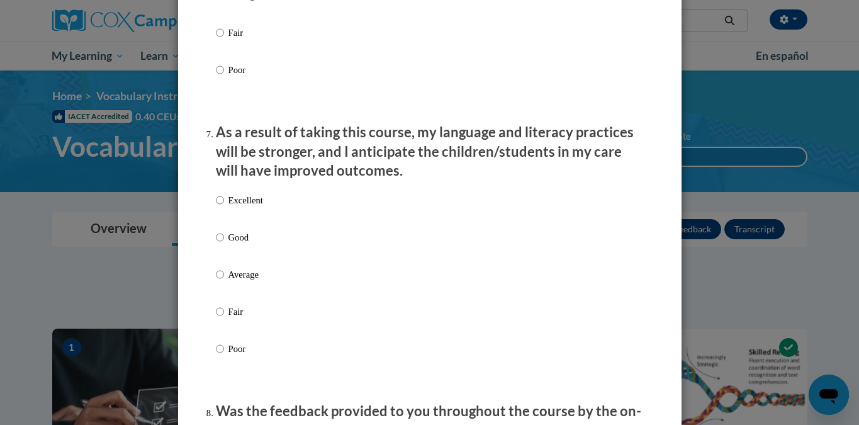
click at [245, 207] on p "Excellent" at bounding box center [245, 200] width 35 height 14
click at [224, 207] on input "Excellent" at bounding box center [220, 200] width 8 height 14
radio input "true"
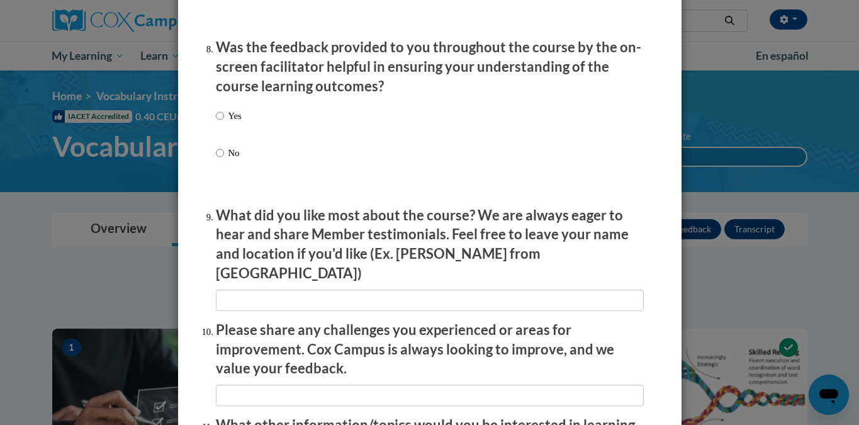
scroll to position [1934, 0]
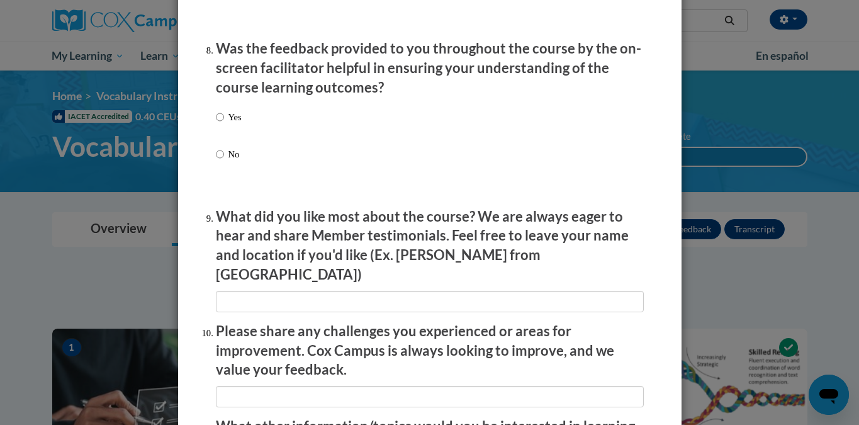
click at [232, 124] on p "Yes" at bounding box center [234, 117] width 13 height 14
click at [224, 124] on input "Yes" at bounding box center [220, 117] width 8 height 14
radio input "true"
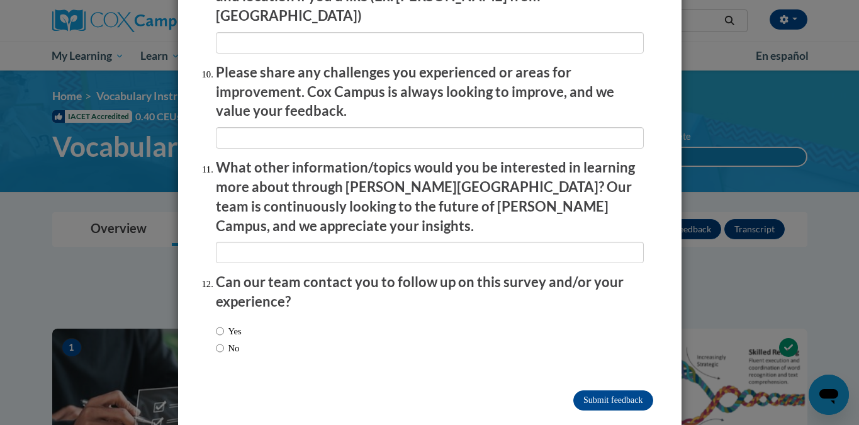
scroll to position [2192, 0]
click at [229, 342] on label "No" at bounding box center [228, 349] width 24 height 14
click at [224, 342] on input "No" at bounding box center [220, 349] width 8 height 14
radio input "true"
click at [622, 391] on input "Submit feedback" at bounding box center [612, 401] width 79 height 20
